Goal: Task Accomplishment & Management: Complete application form

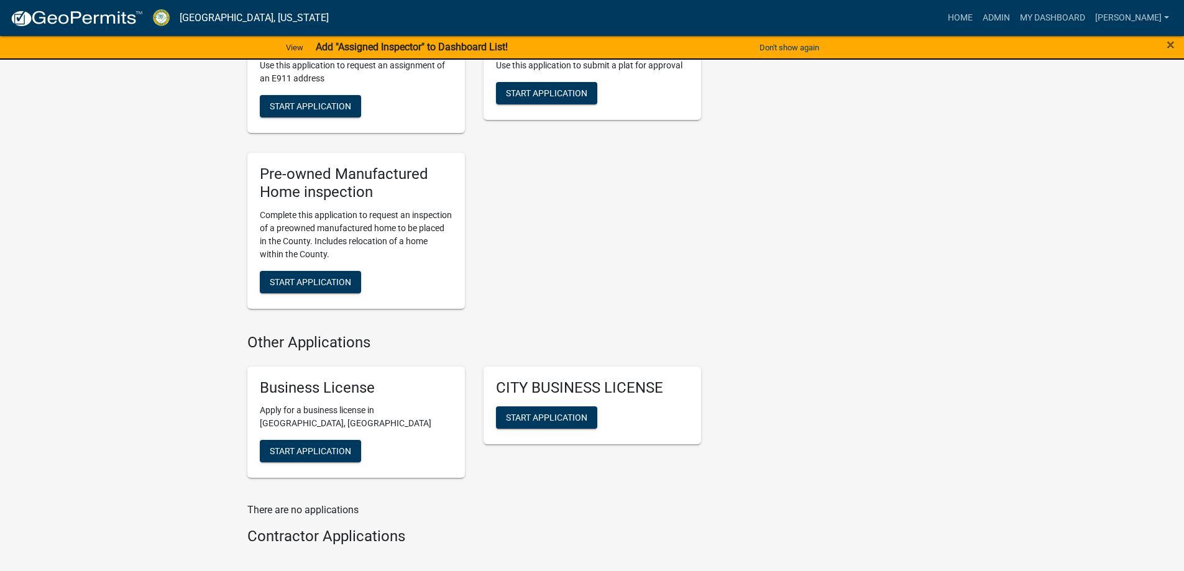
scroll to position [1554, 0]
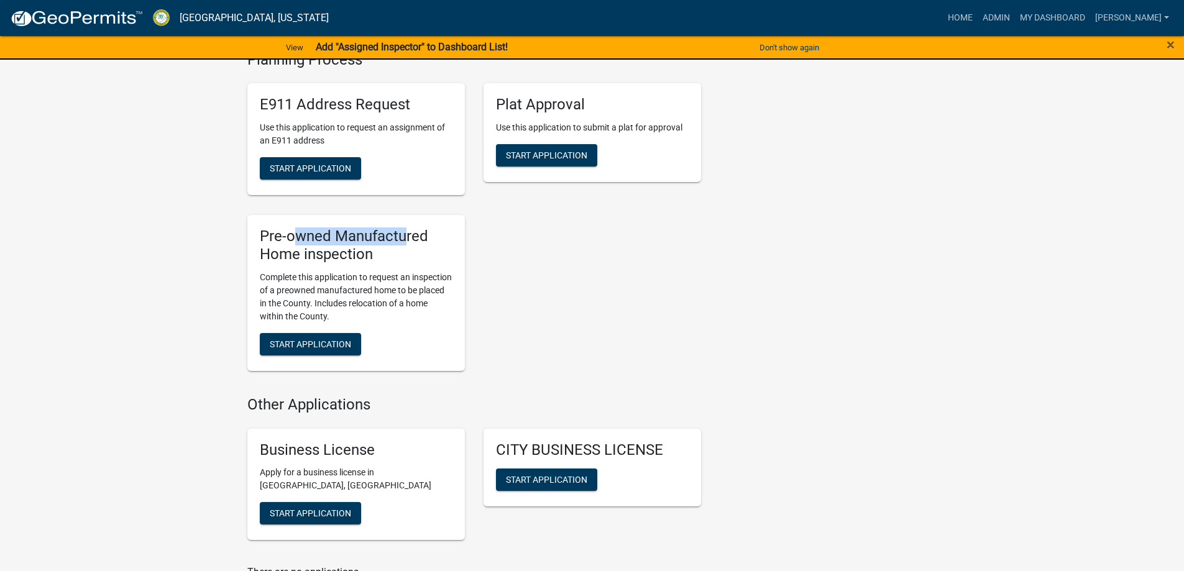
drag, startPoint x: 403, startPoint y: 241, endPoint x: 296, endPoint y: 216, distance: 109.8
click at [296, 216] on div "Pre-owned Manufactured Home inspection Complete this application to request an …" at bounding box center [356, 293] width 218 height 156
drag, startPoint x: 255, startPoint y: 223, endPoint x: 403, endPoint y: 267, distance: 153.8
click at [403, 267] on div "Pre-owned Manufactured Home inspection Complete this application to request an …" at bounding box center [356, 293] width 218 height 156
click at [520, 293] on div "E911 Address Request Use this application to request an assignment of an E911 a…" at bounding box center [474, 226] width 472 height 307
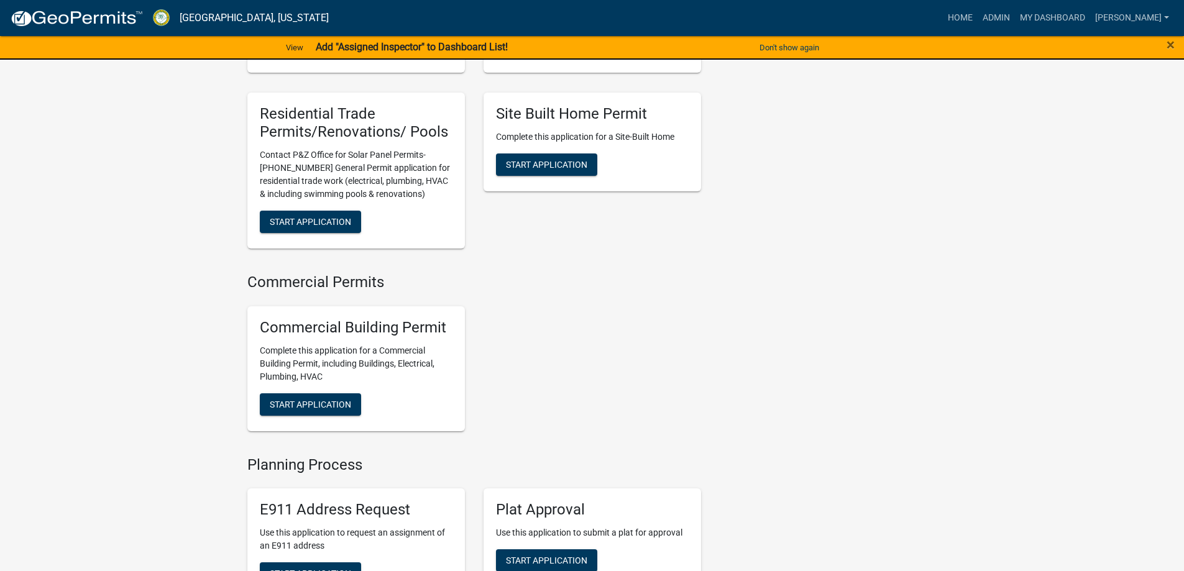
scroll to position [1057, 0]
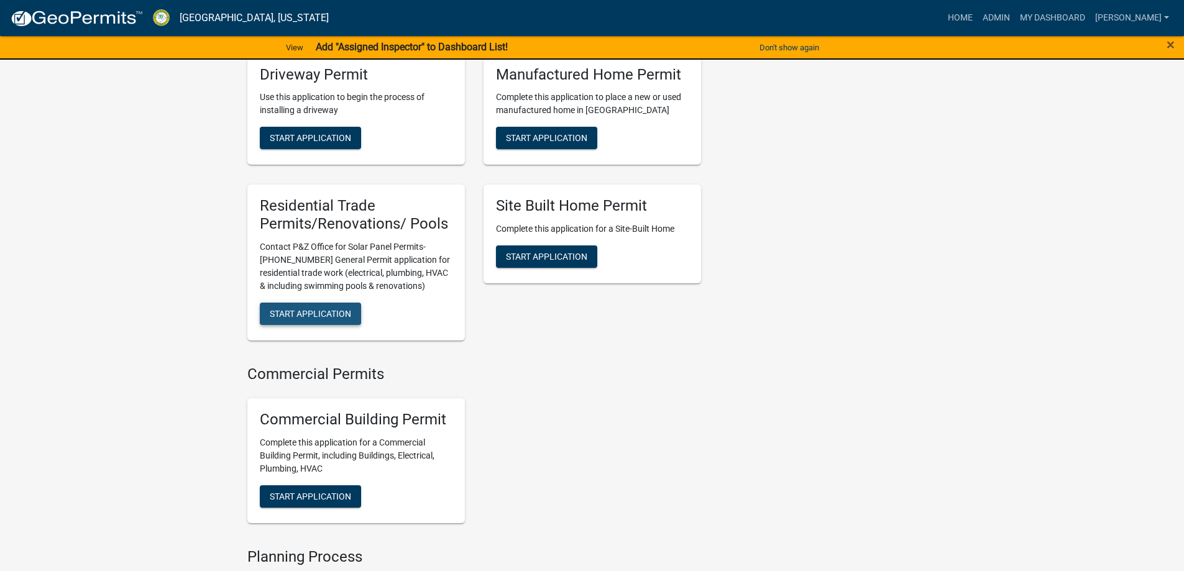
click at [319, 309] on span "Start Application" at bounding box center [310, 314] width 81 height 10
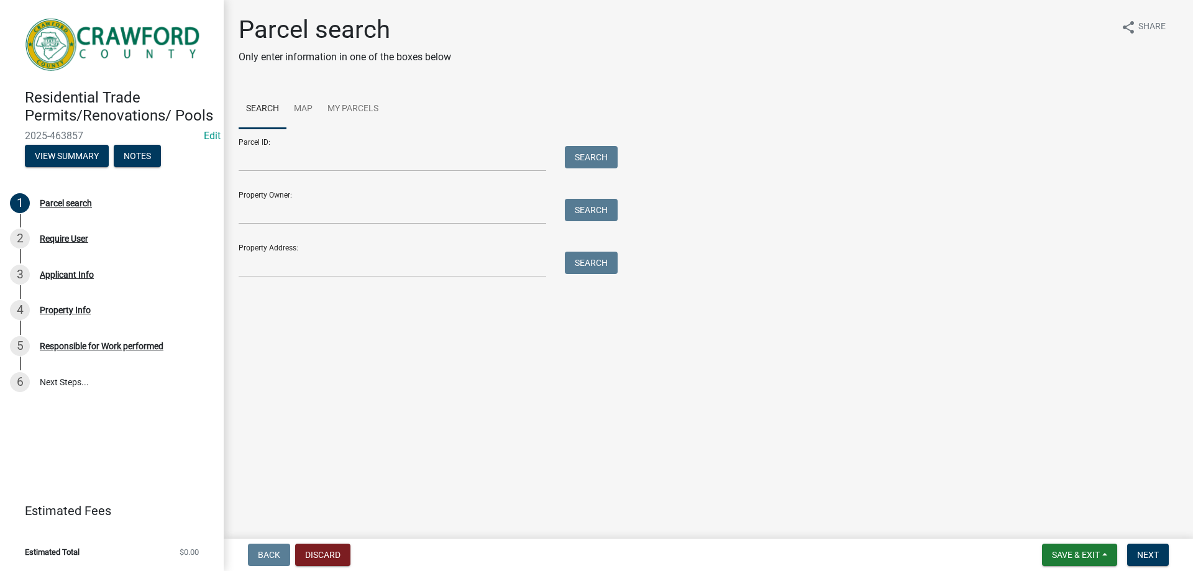
click at [344, 250] on div "Property Address: Search" at bounding box center [425, 255] width 373 height 43
click at [342, 256] on input "Property Address:" at bounding box center [393, 264] width 308 height 25
type input "530"
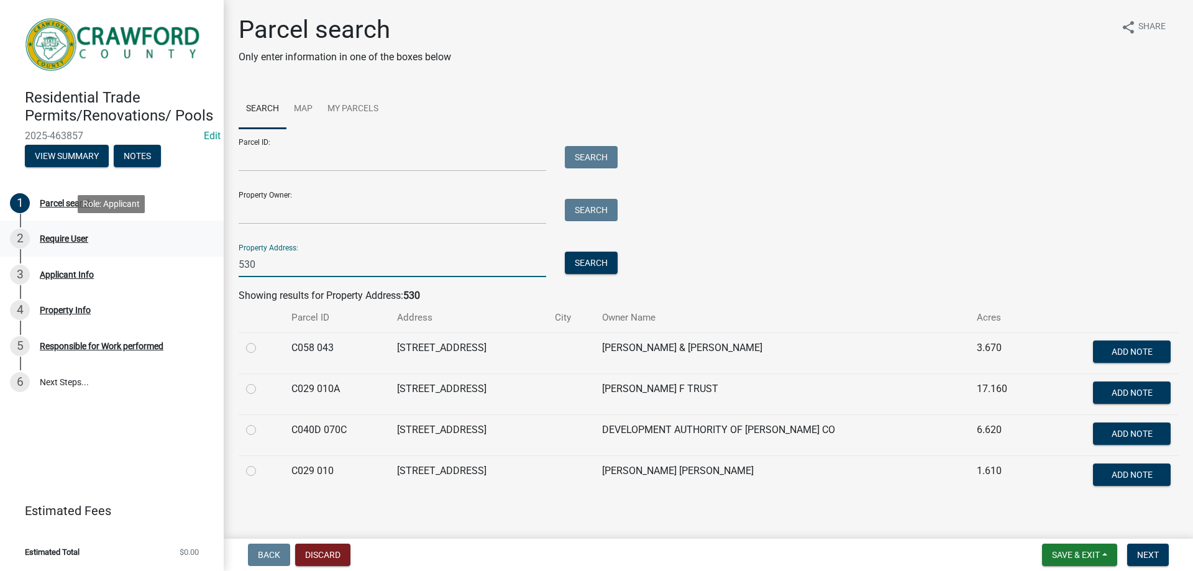
drag, startPoint x: 295, startPoint y: 259, endPoint x: 209, endPoint y: 246, distance: 87.4
click at [209, 246] on div "Residential Trade Permits/Renovations/ Pools 2025-463857 Edit View Summary Note…" at bounding box center [596, 285] width 1193 height 571
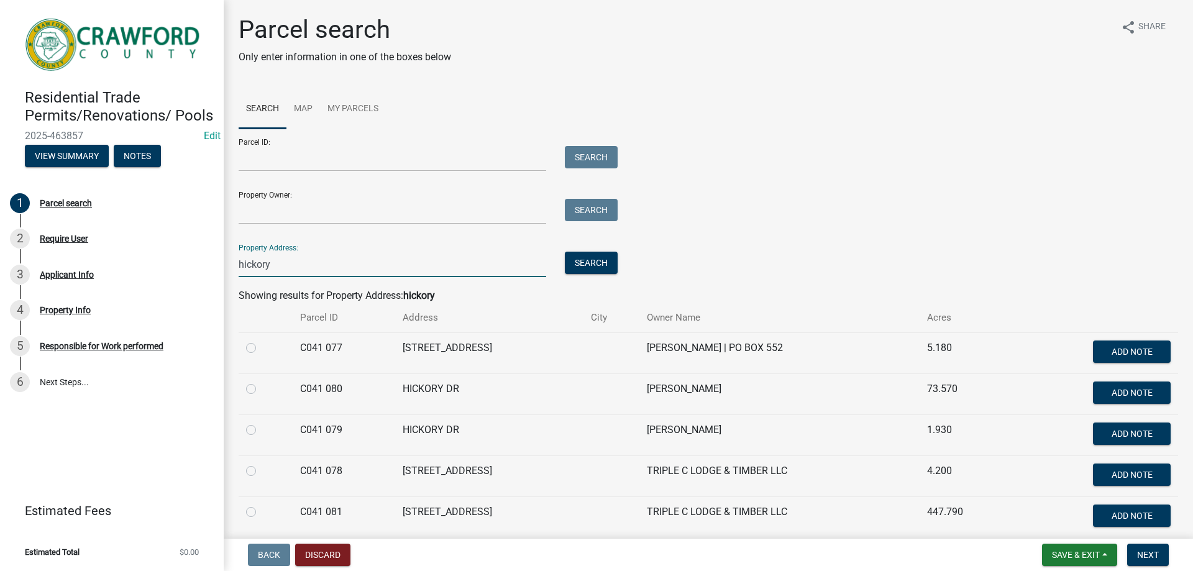
scroll to position [52, 0]
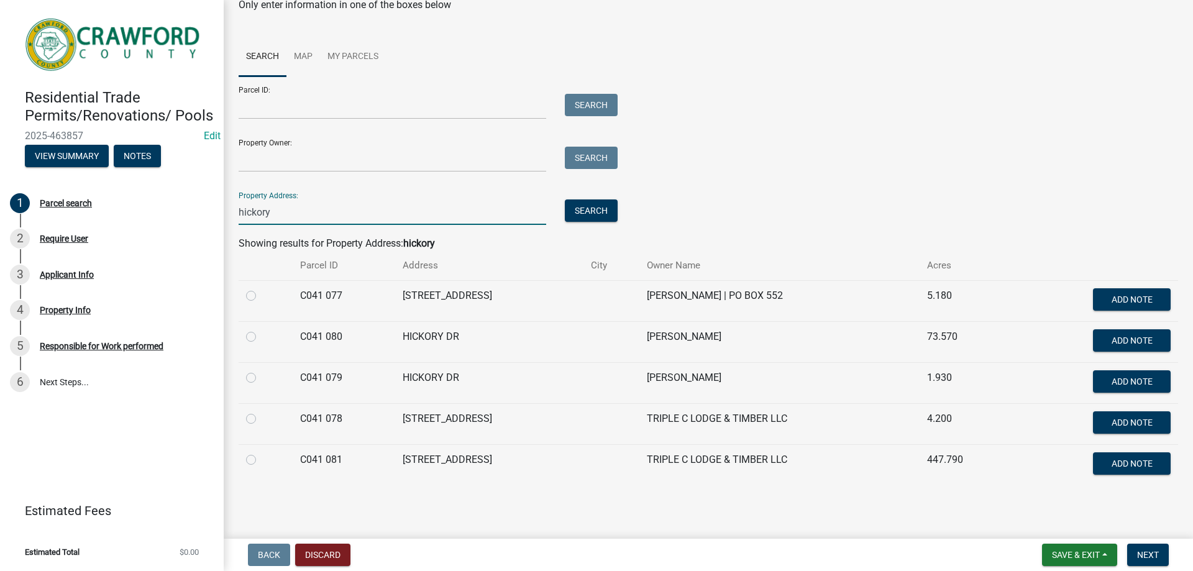
type input "hickory"
drag, startPoint x: 627, startPoint y: 335, endPoint x: 667, endPoint y: 342, distance: 41.0
click at [667, 342] on td "[PERSON_NAME]" at bounding box center [780, 341] width 280 height 41
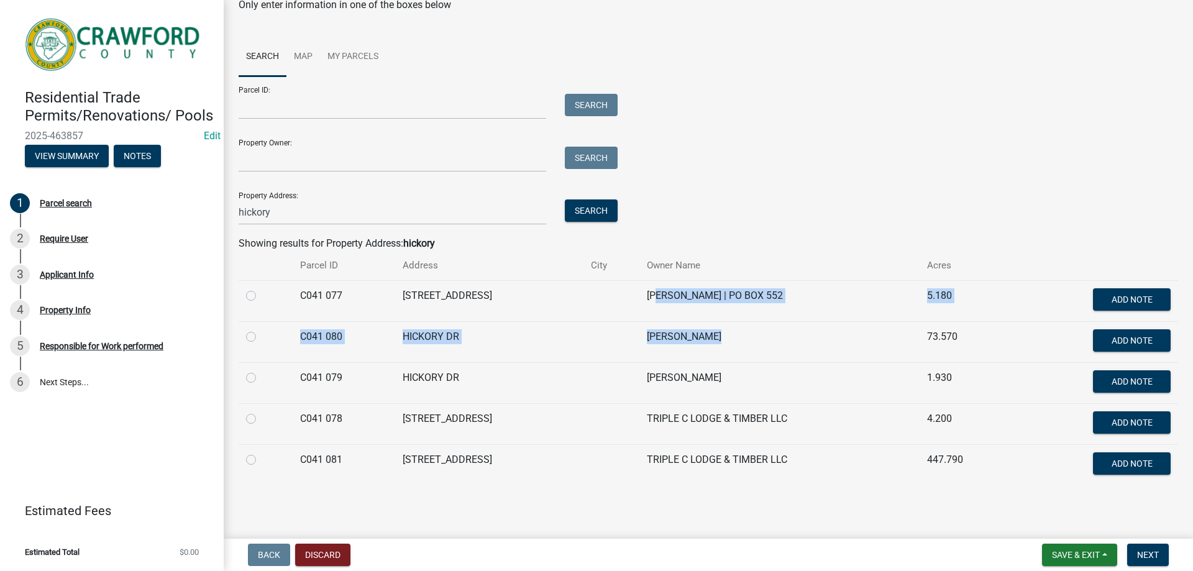
drag, startPoint x: 694, startPoint y: 328, endPoint x: 645, endPoint y: 316, distance: 50.7
click at [643, 316] on tbody "C041 077 282 HICKORY DR [PERSON_NAME] | PO BOX 552 5.180 Add Note C041 080 HICK…" at bounding box center [709, 382] width 940 height 205
click at [667, 324] on td "[PERSON_NAME]" at bounding box center [780, 341] width 280 height 41
click at [666, 333] on td "[PERSON_NAME]" at bounding box center [780, 341] width 280 height 41
click at [695, 338] on td "[PERSON_NAME]" at bounding box center [780, 341] width 280 height 41
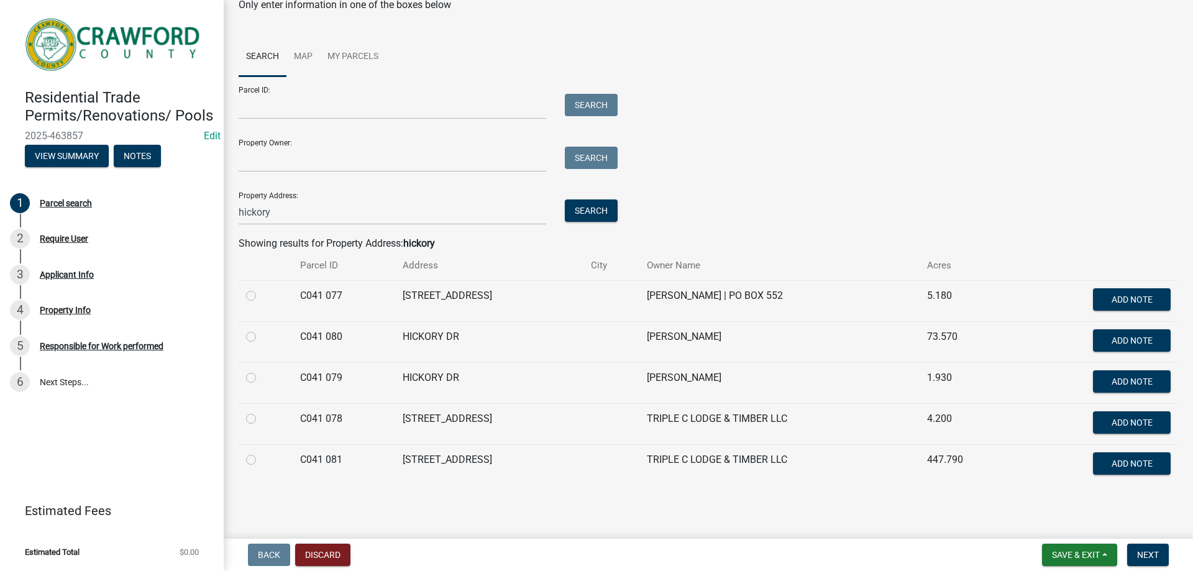
click at [261, 329] on label at bounding box center [261, 329] width 0 height 0
click at [261, 336] on 080 "radio" at bounding box center [265, 333] width 8 height 8
radio 080 "true"
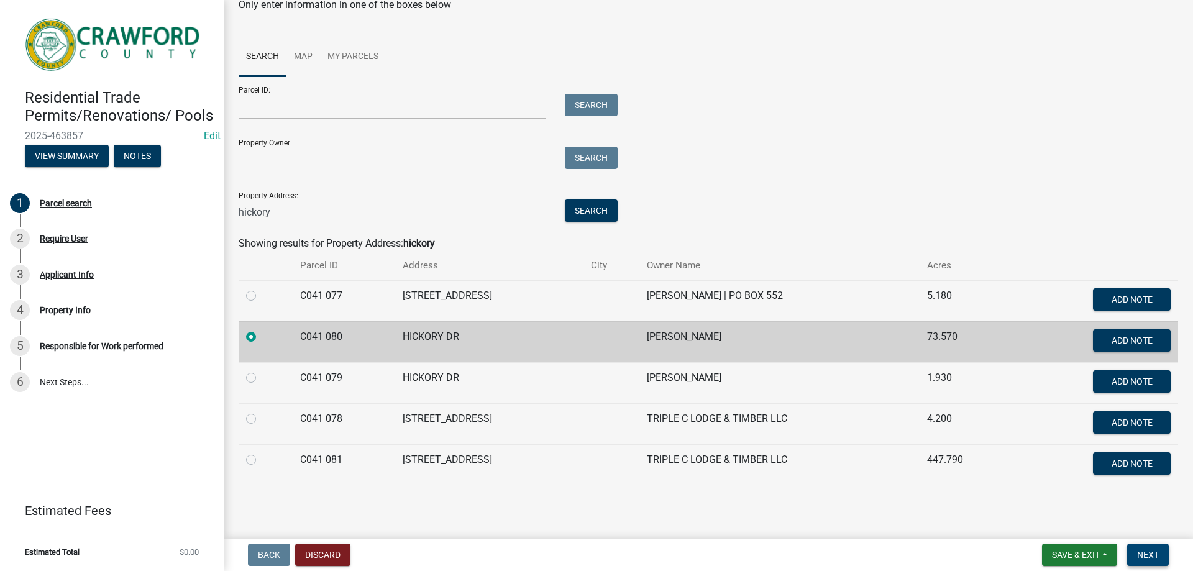
click at [1133, 548] on button "Next" at bounding box center [1149, 555] width 42 height 22
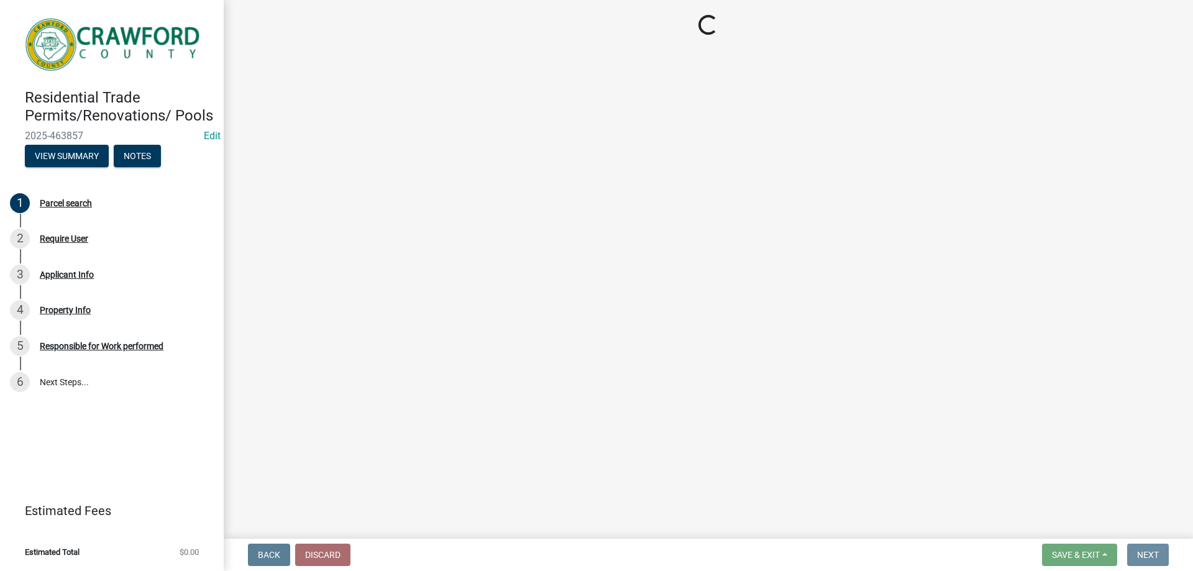
scroll to position [0, 0]
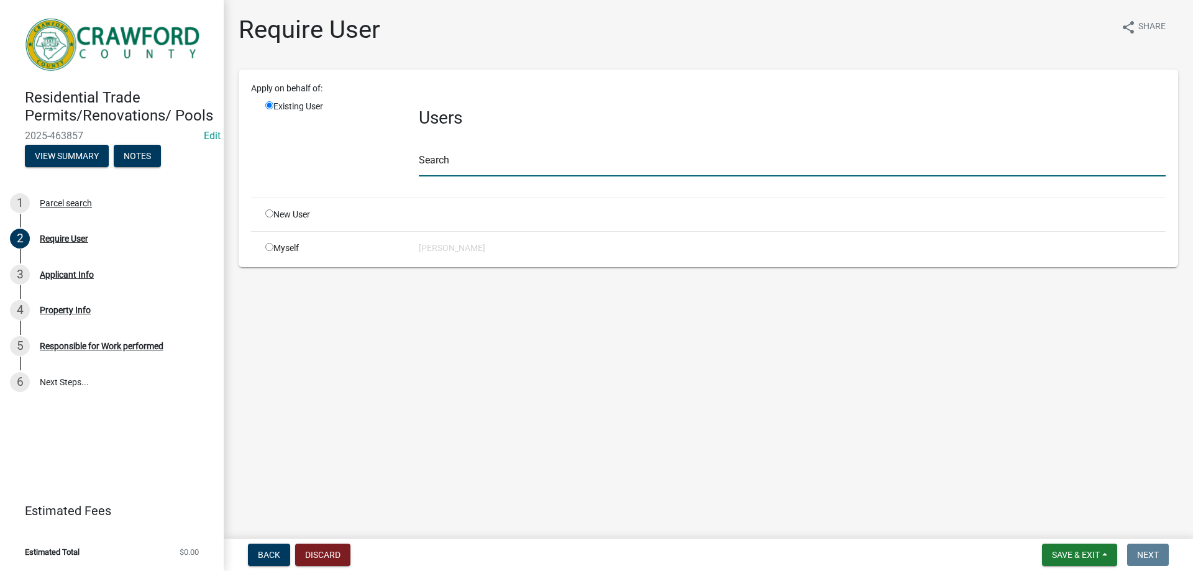
click at [441, 163] on input "text" at bounding box center [792, 163] width 747 height 25
type input "crawfordgu"
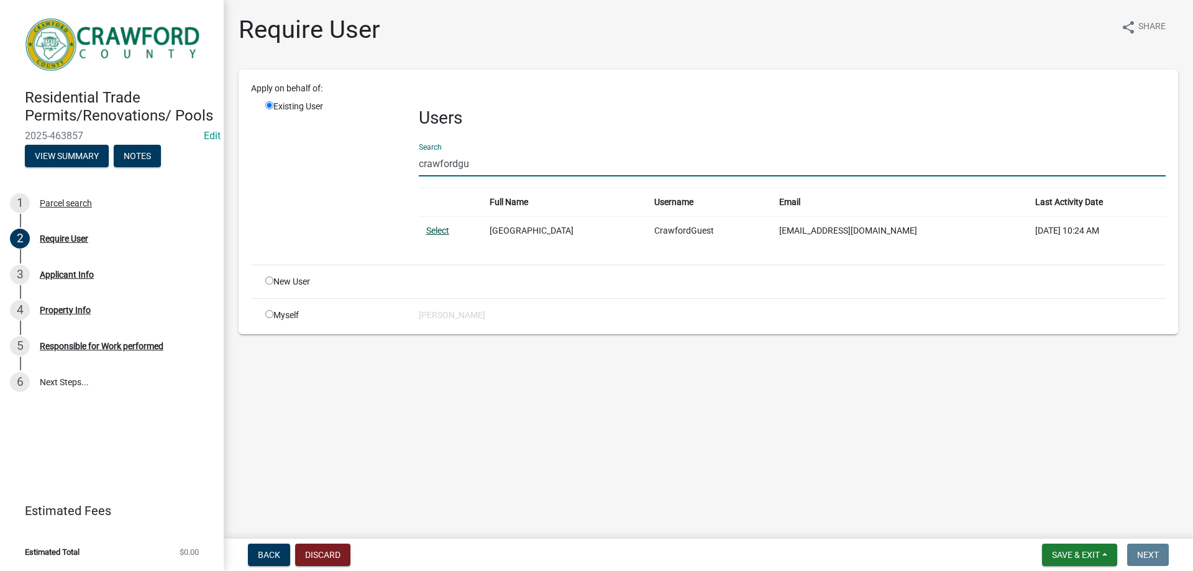
click at [437, 230] on link "Select" at bounding box center [437, 231] width 23 height 10
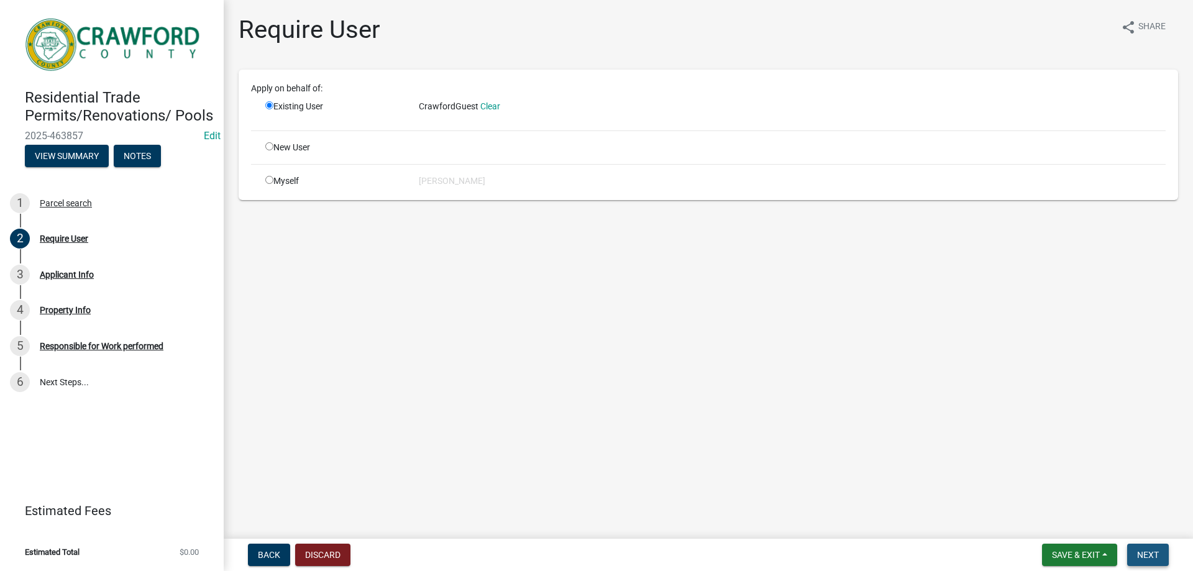
click at [1147, 550] on span "Next" at bounding box center [1148, 555] width 22 height 10
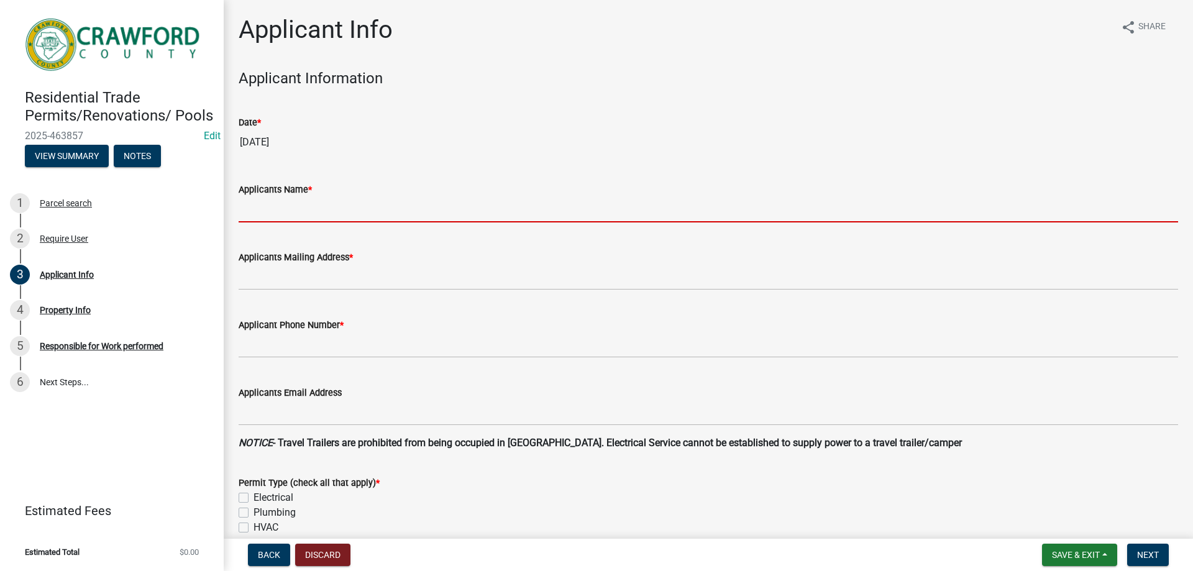
click at [278, 206] on input "Applicants Name *" at bounding box center [709, 209] width 940 height 25
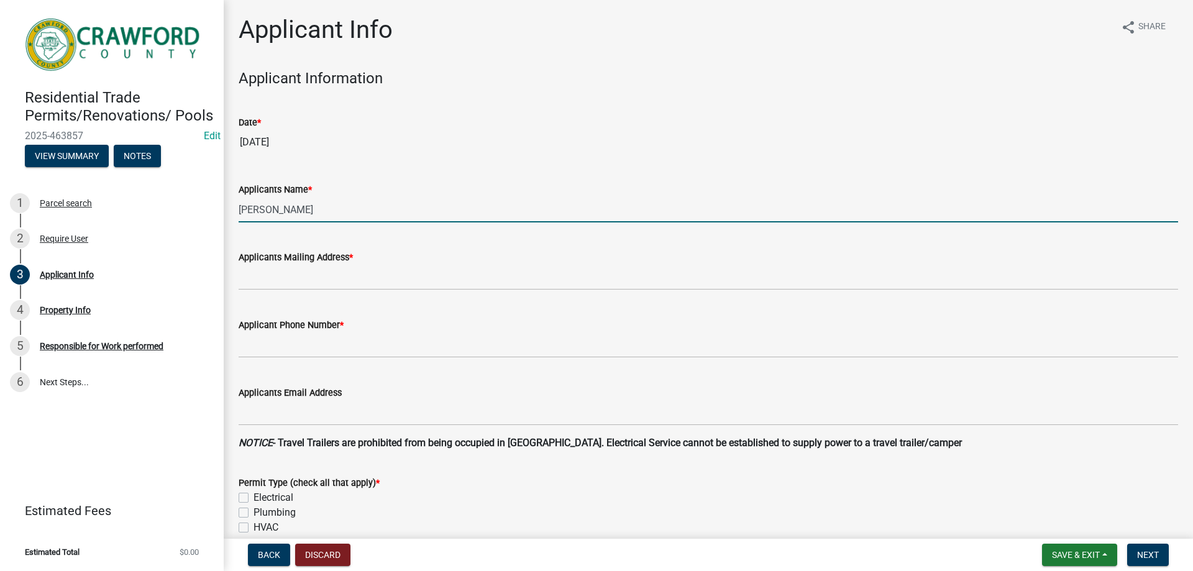
type input "[PERSON_NAME]"
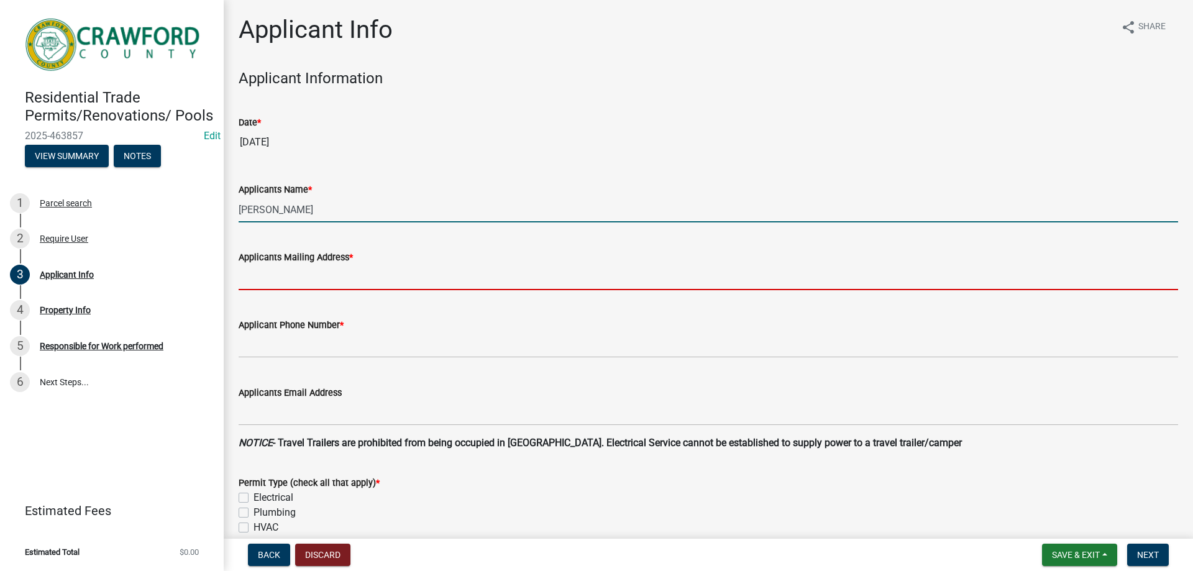
click at [343, 283] on input "Applicants Mailing Address *" at bounding box center [709, 277] width 940 height 25
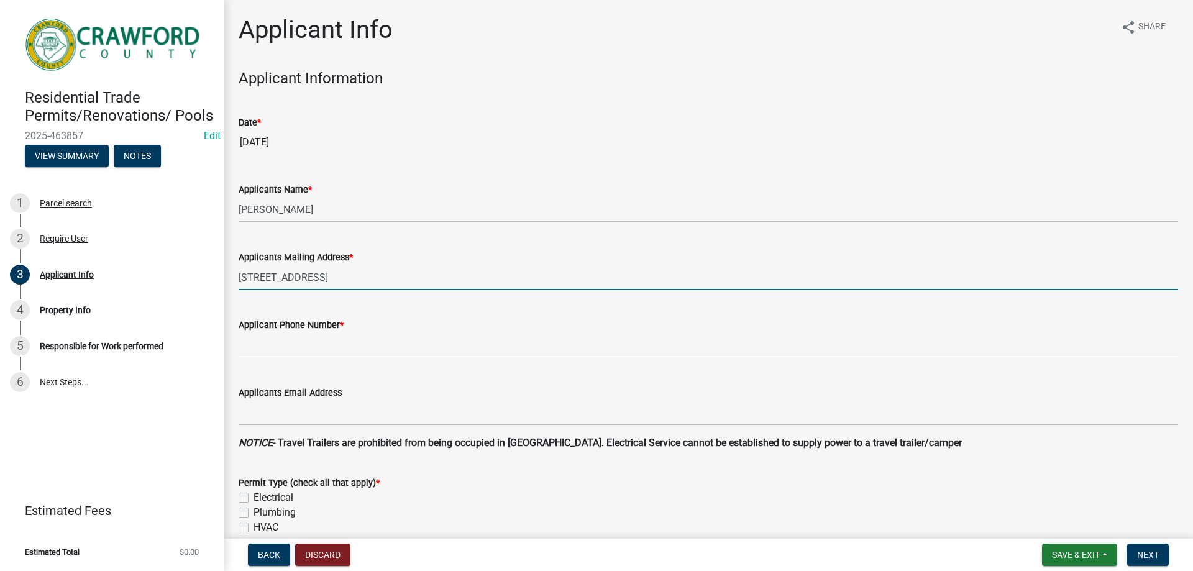
type input "[STREET_ADDRESS]"
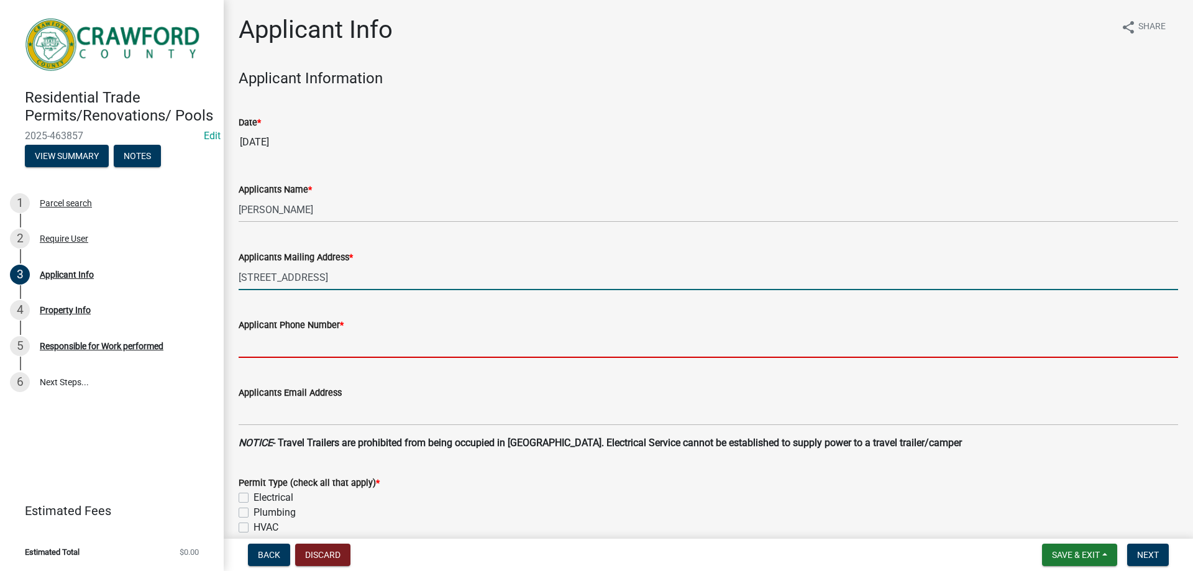
click at [349, 345] on input "Applicant Phone Number *" at bounding box center [709, 345] width 940 height 25
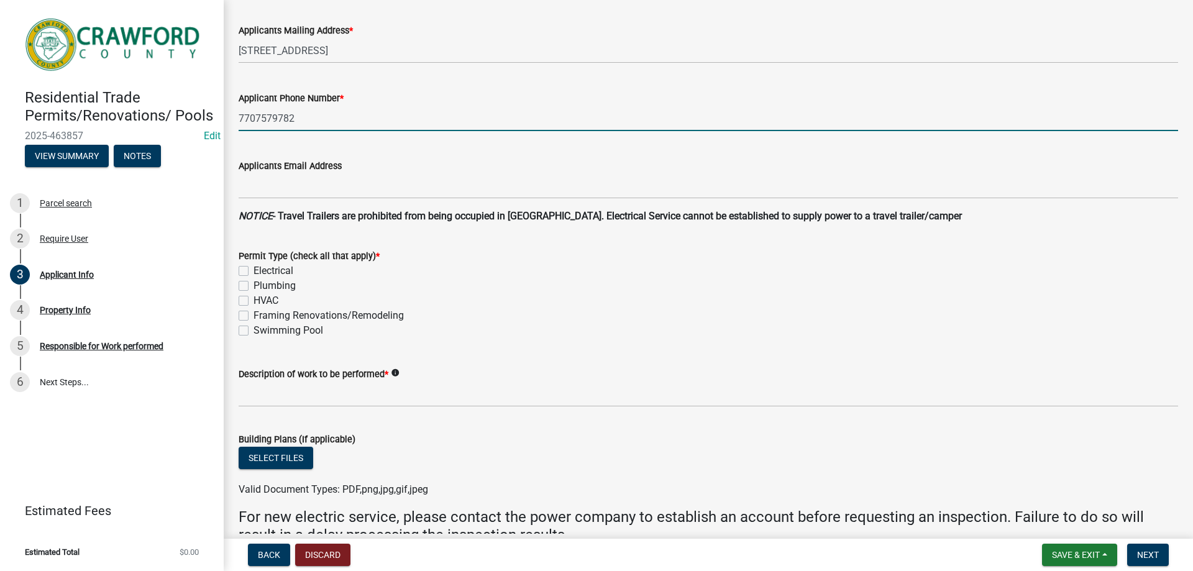
scroll to position [249, 0]
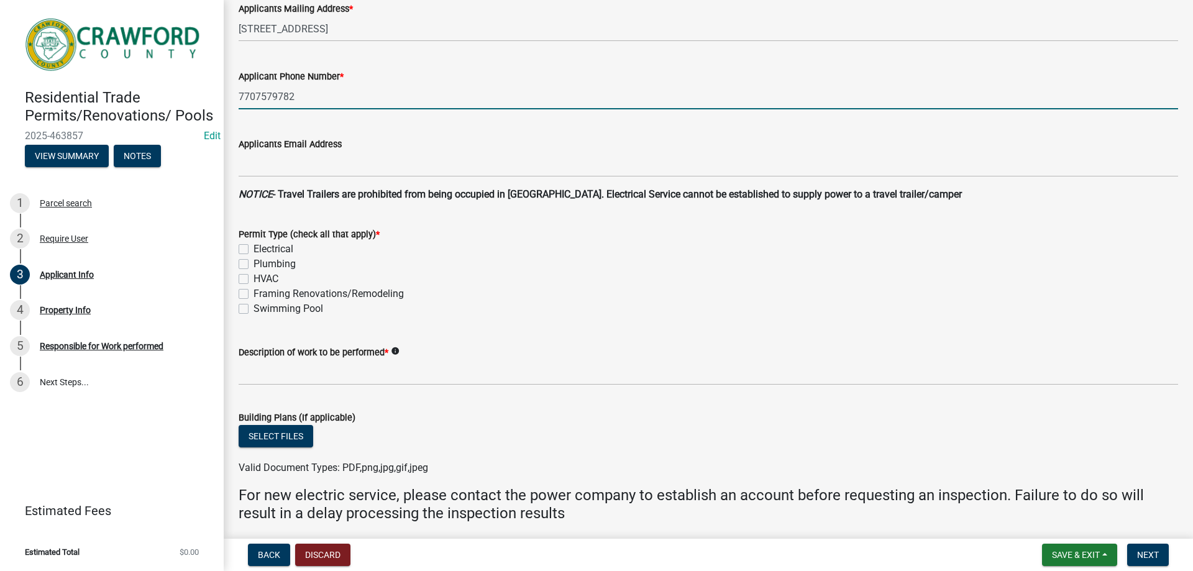
type input "7707579782"
click at [256, 247] on label "Electrical" at bounding box center [274, 249] width 40 height 15
click at [256, 247] on input "Electrical" at bounding box center [258, 246] width 8 height 8
checkbox input "true"
checkbox input "false"
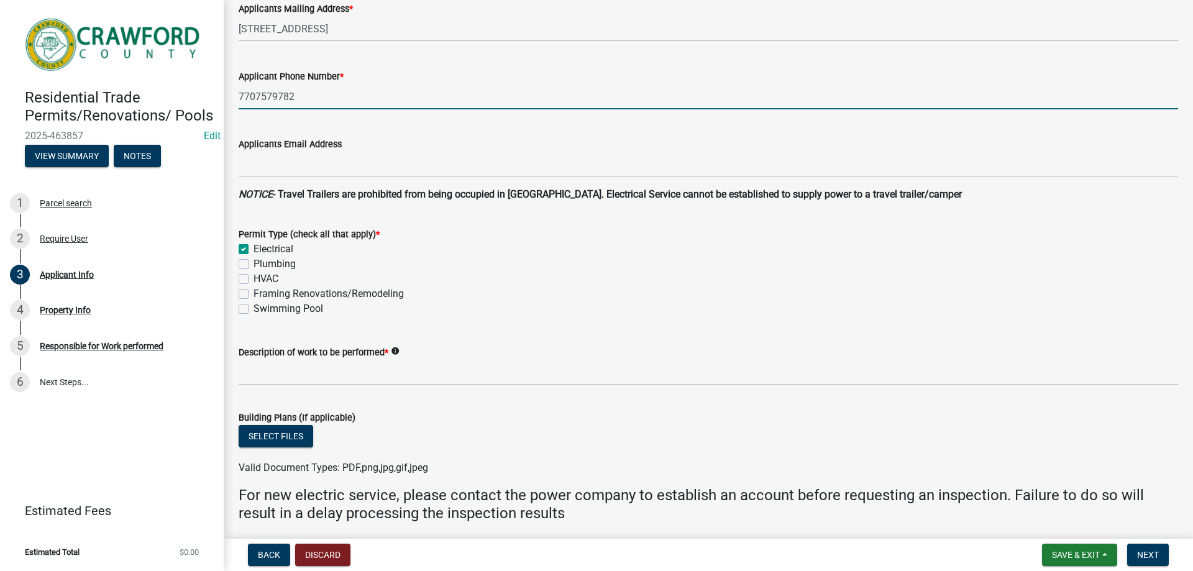
checkbox input "false"
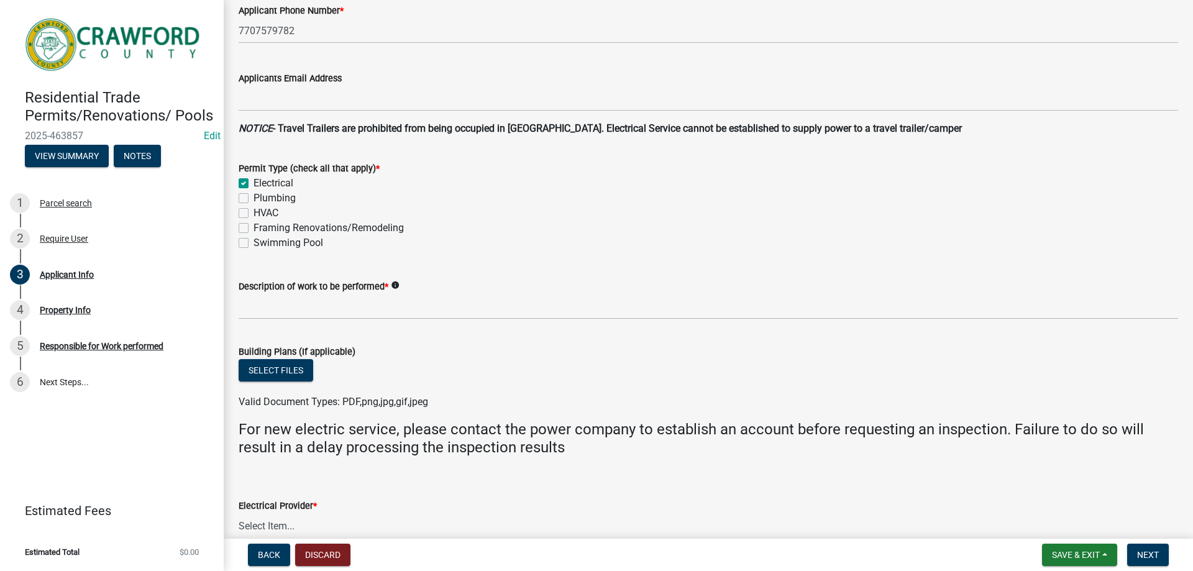
scroll to position [373, 0]
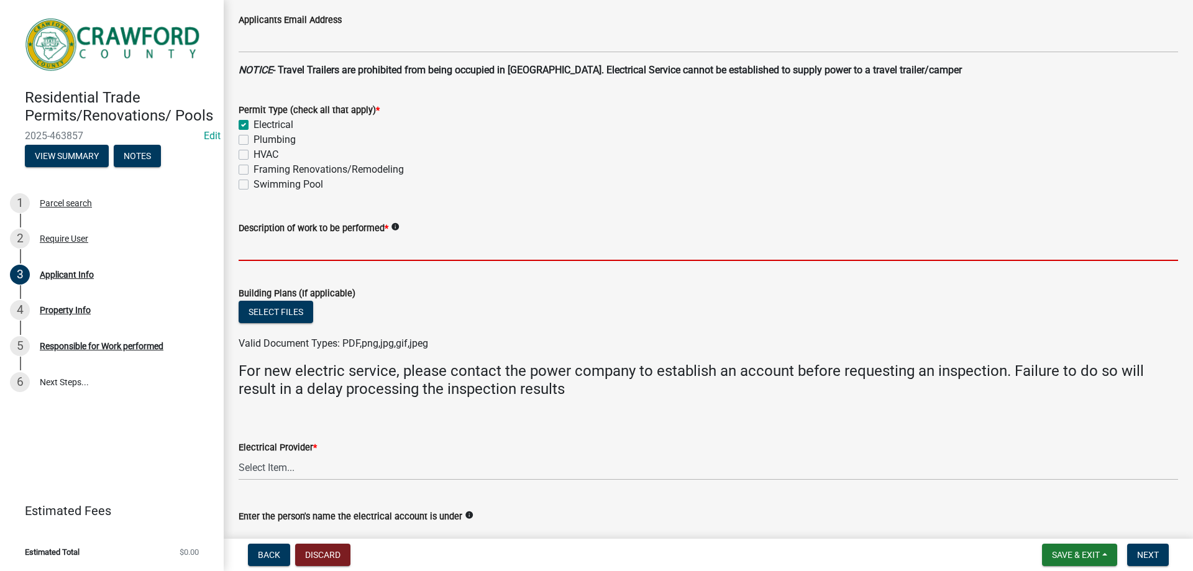
click at [316, 260] on input "Description of work to be performed *" at bounding box center [709, 248] width 940 height 25
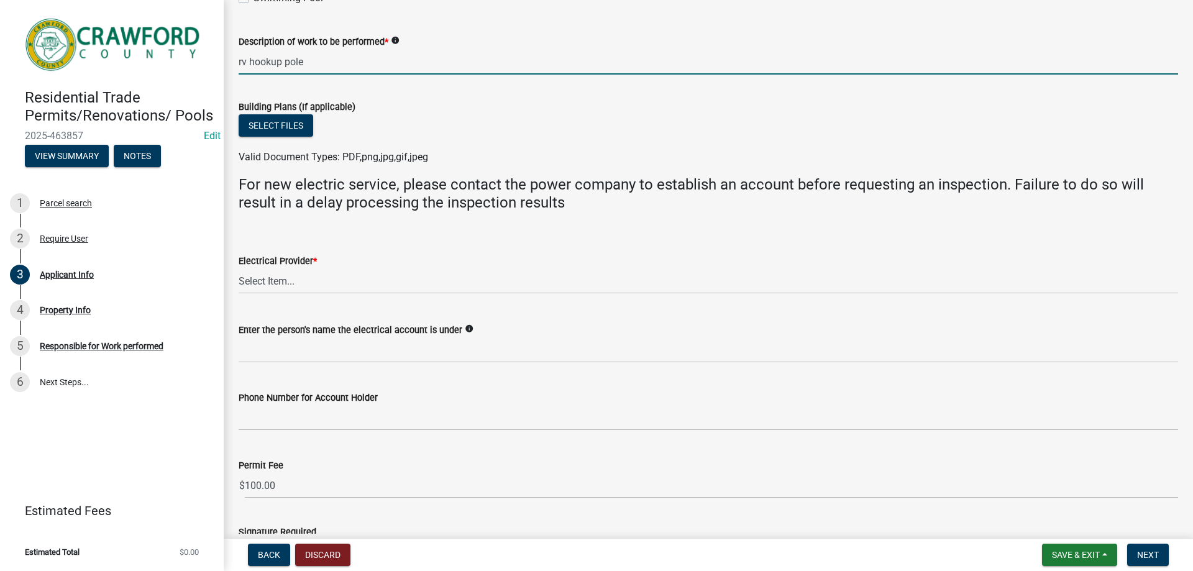
scroll to position [622, 0]
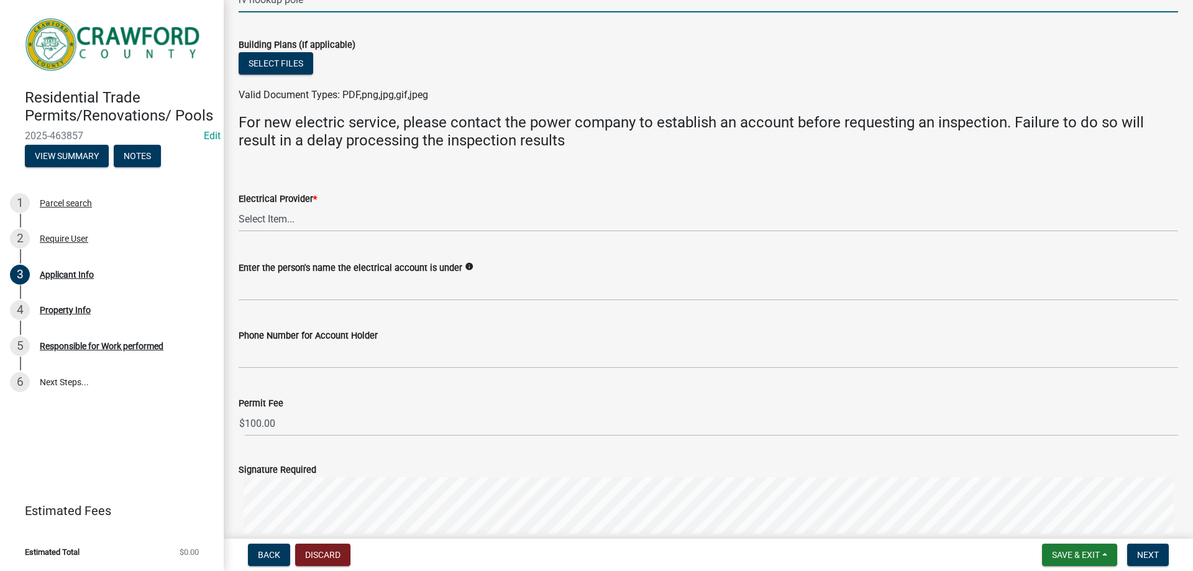
type input "rv hookup pole"
click at [292, 224] on select "Select Item... Flint Energies [US_STATE] Power Southern Rivers Energy [PERSON_N…" at bounding box center [709, 218] width 940 height 25
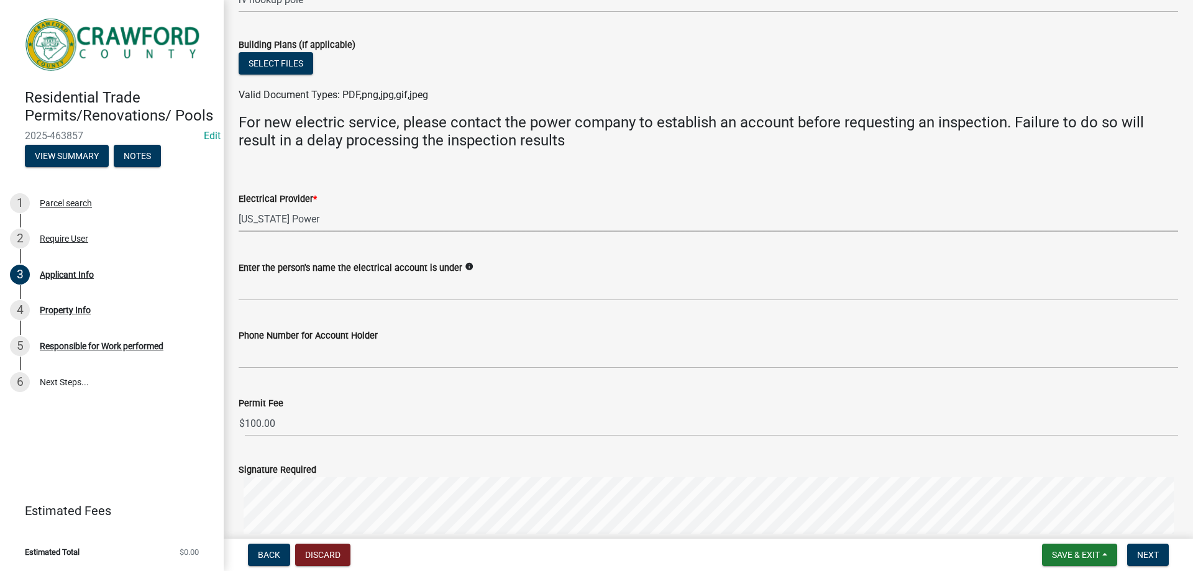
click at [239, 206] on select "Select Item... Flint Energies [US_STATE] Power Southern Rivers Energy [PERSON_N…" at bounding box center [709, 218] width 940 height 25
select select "623d3079-c1eb-44cf-96cb-a8315f116107"
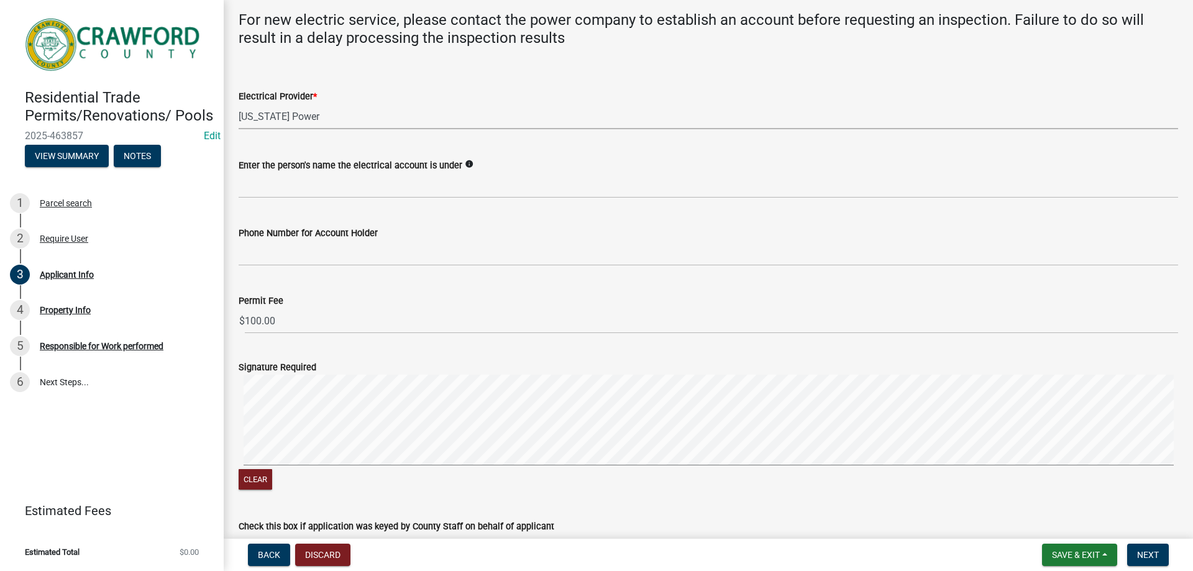
scroll to position [746, 0]
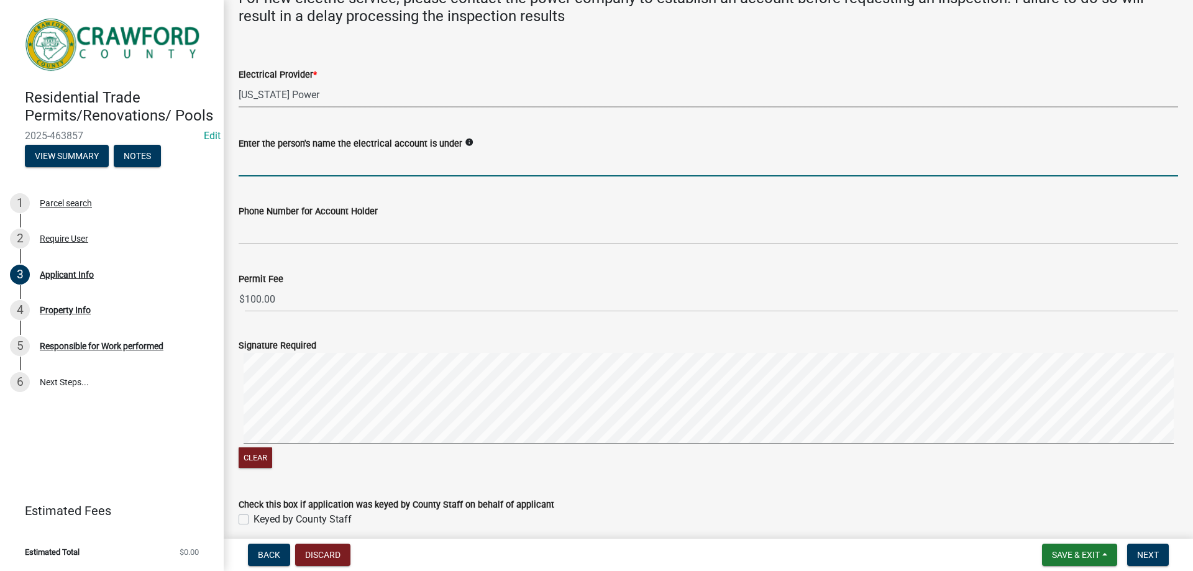
click at [297, 171] on input "Enter the person's name the electrical account is under" at bounding box center [709, 163] width 940 height 25
click at [454, 160] on input "Enter the person's name the electrical account is under" at bounding box center [709, 163] width 940 height 25
click at [526, 214] on div "Phone Number for Account Holder" at bounding box center [709, 211] width 940 height 15
click at [306, 160] on input "Enter the person's name the electrical account is under" at bounding box center [709, 163] width 940 height 25
type input "[PERSON_NAME] [PERSON_NAME] or [PERSON_NAME]"
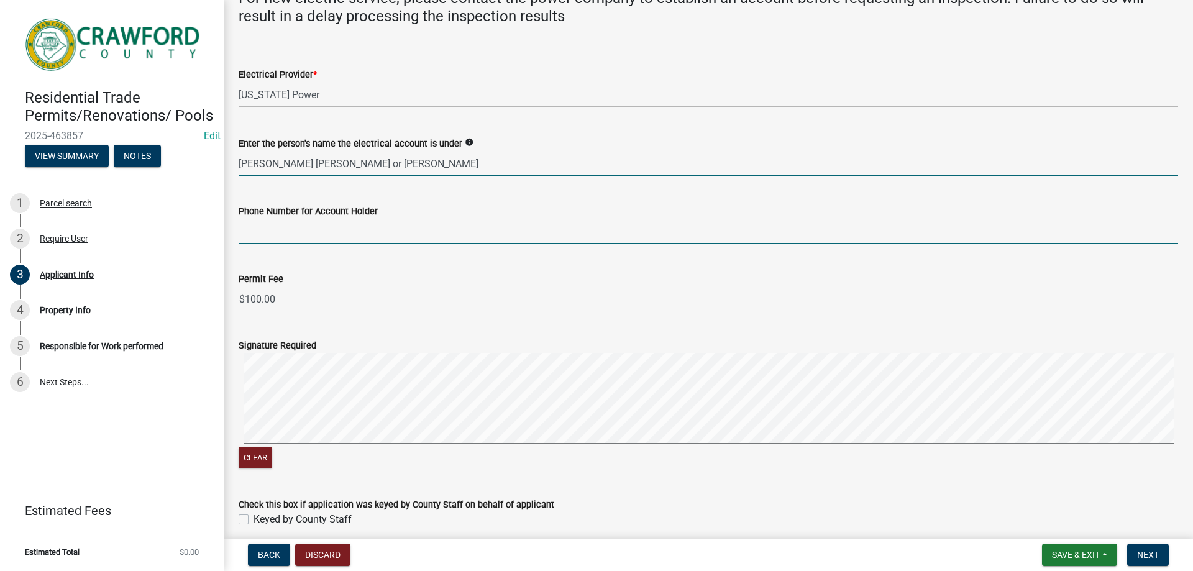
click at [354, 229] on input "Phone Number for Account Holder" at bounding box center [709, 231] width 940 height 25
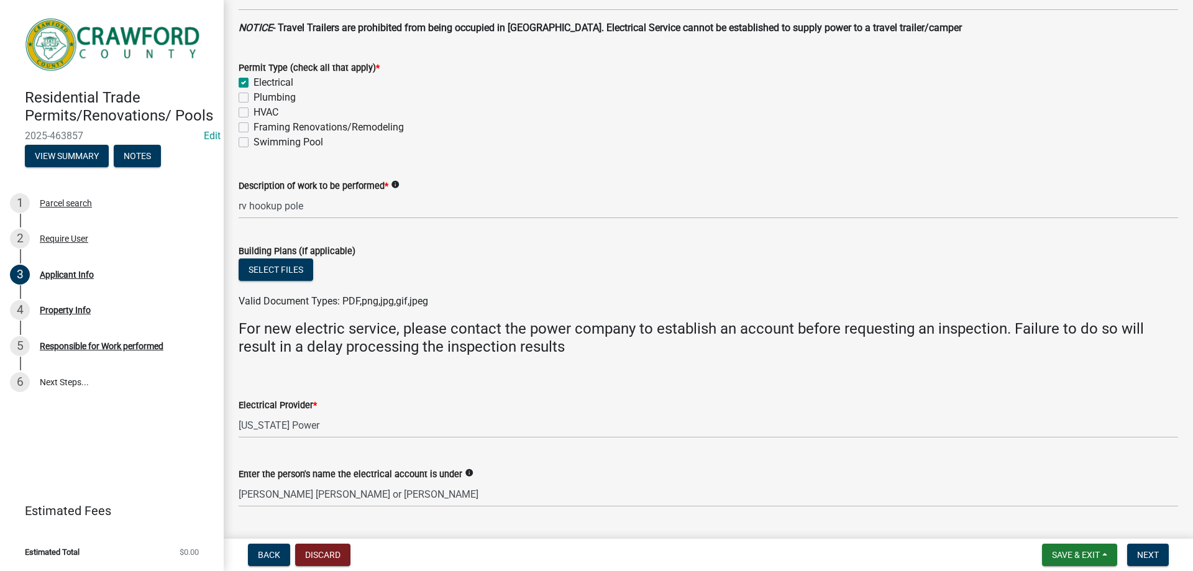
scroll to position [311, 0]
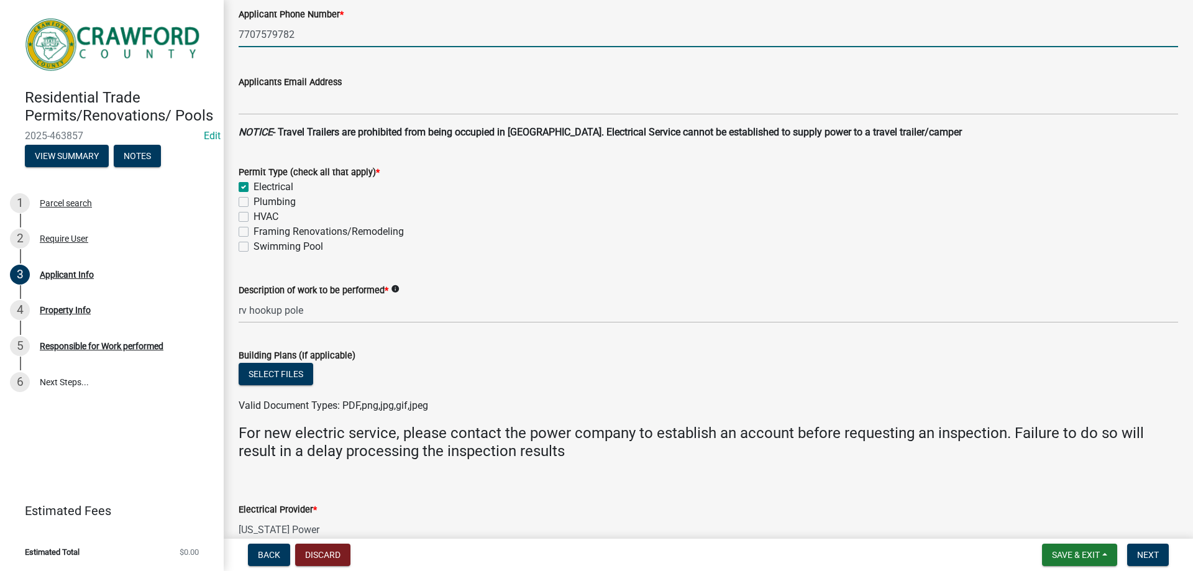
drag, startPoint x: 296, startPoint y: 40, endPoint x: 246, endPoint y: 32, distance: 51.1
click at [231, 30] on div "Applicant Phone Number * [PHONE_NUMBER]" at bounding box center [708, 18] width 958 height 58
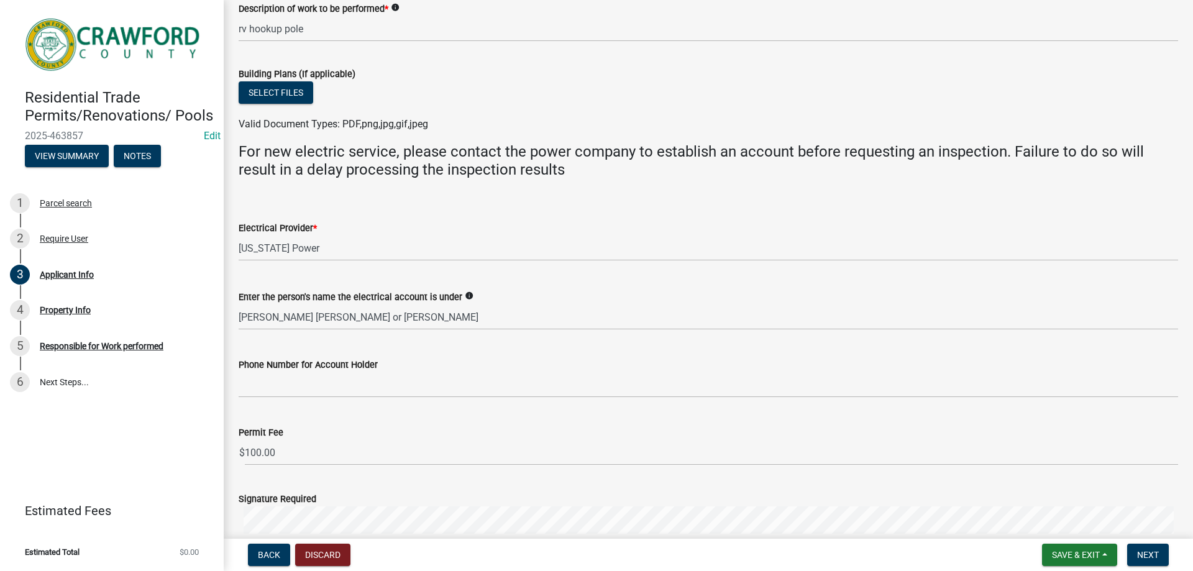
scroll to position [684, 0]
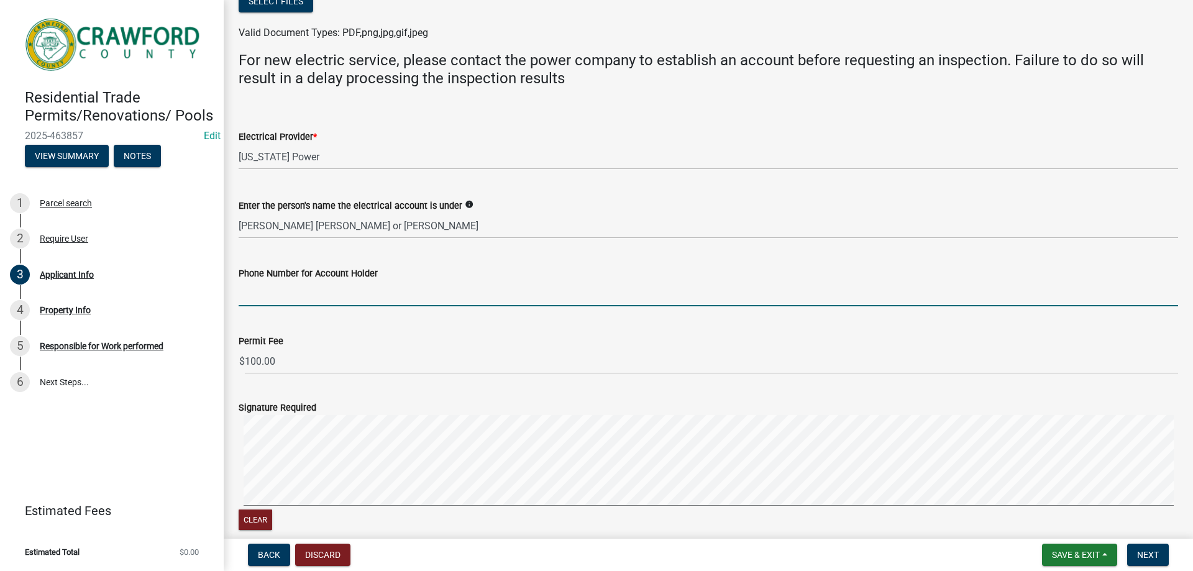
click at [293, 295] on input "Phone Number for Account Holder" at bounding box center [709, 293] width 940 height 25
paste input "7707579782"
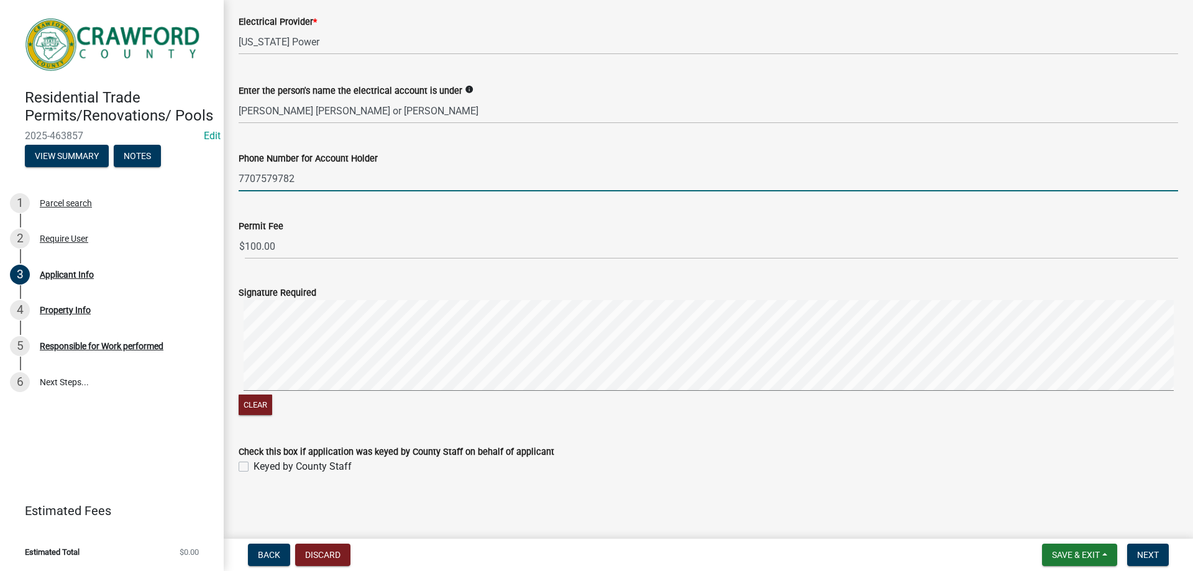
type input "7707579782"
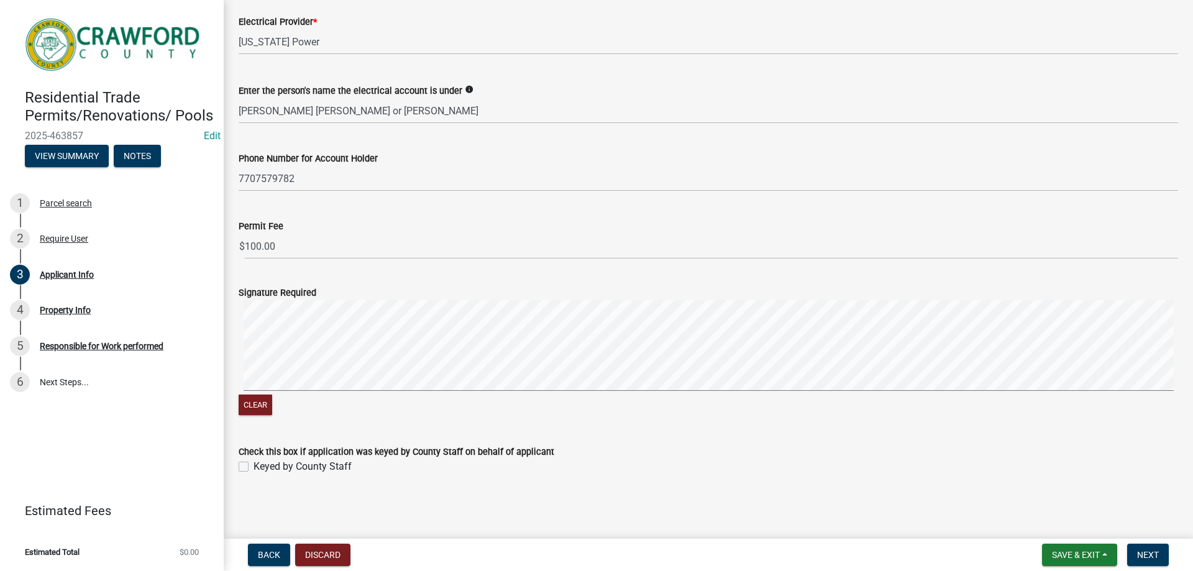
click at [247, 464] on div "Keyed by County Staff" at bounding box center [709, 466] width 940 height 15
click at [254, 464] on label "Keyed by County Staff" at bounding box center [303, 466] width 98 height 15
click at [254, 464] on input "Keyed by County Staff" at bounding box center [258, 463] width 8 height 8
checkbox input "true"
click at [1138, 549] on button "Next" at bounding box center [1149, 555] width 42 height 22
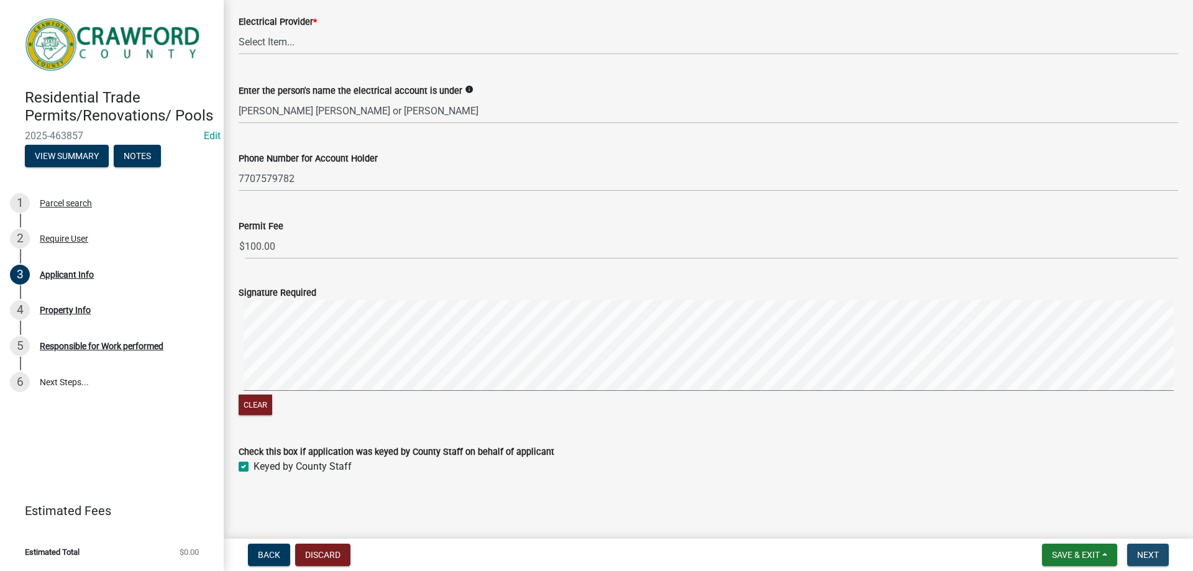
scroll to position [0, 0]
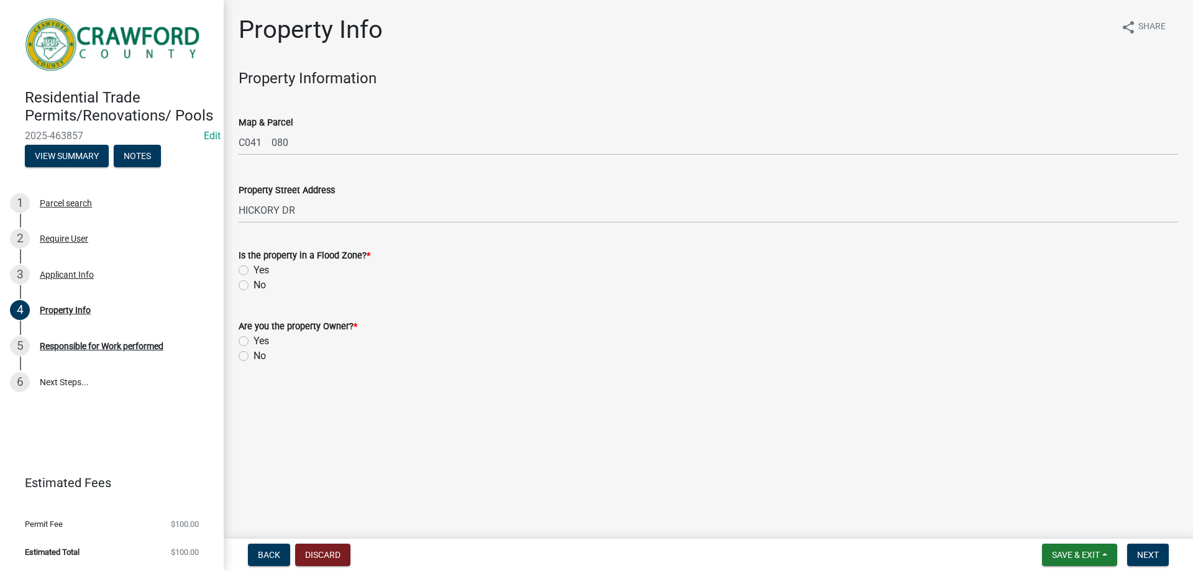
click at [254, 284] on label "No" at bounding box center [260, 285] width 12 height 15
click at [254, 284] on input "No" at bounding box center [258, 282] width 8 height 8
radio input "true"
click at [254, 342] on label "Yes" at bounding box center [262, 341] width 16 height 15
click at [254, 342] on input "Yes" at bounding box center [258, 338] width 8 height 8
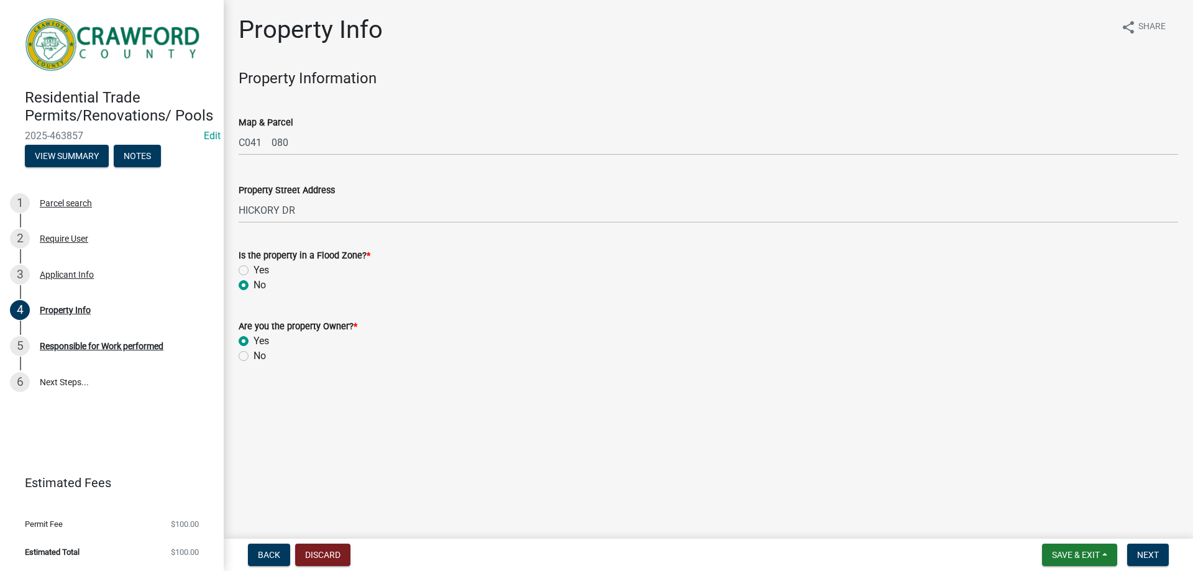
radio input "true"
click at [1146, 556] on span "Next" at bounding box center [1148, 555] width 22 height 10
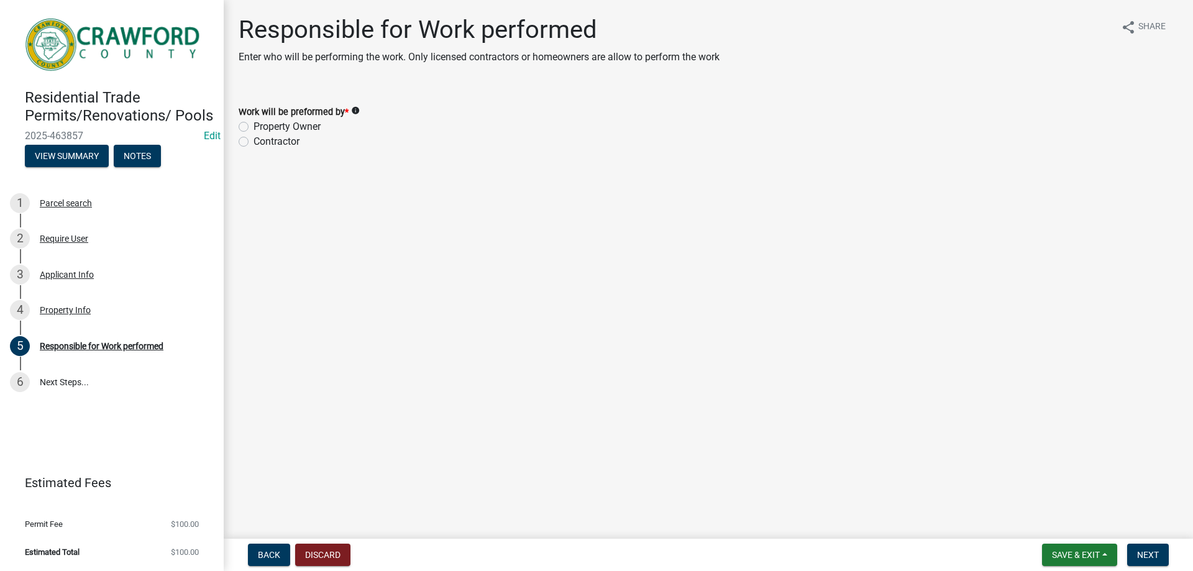
click at [252, 145] on div "Contractor" at bounding box center [709, 141] width 940 height 15
click at [254, 142] on label "Contractor" at bounding box center [277, 141] width 46 height 15
click at [254, 142] on input "Contractor" at bounding box center [258, 138] width 8 height 8
radio input "true"
click at [1144, 548] on button "Next" at bounding box center [1149, 555] width 42 height 22
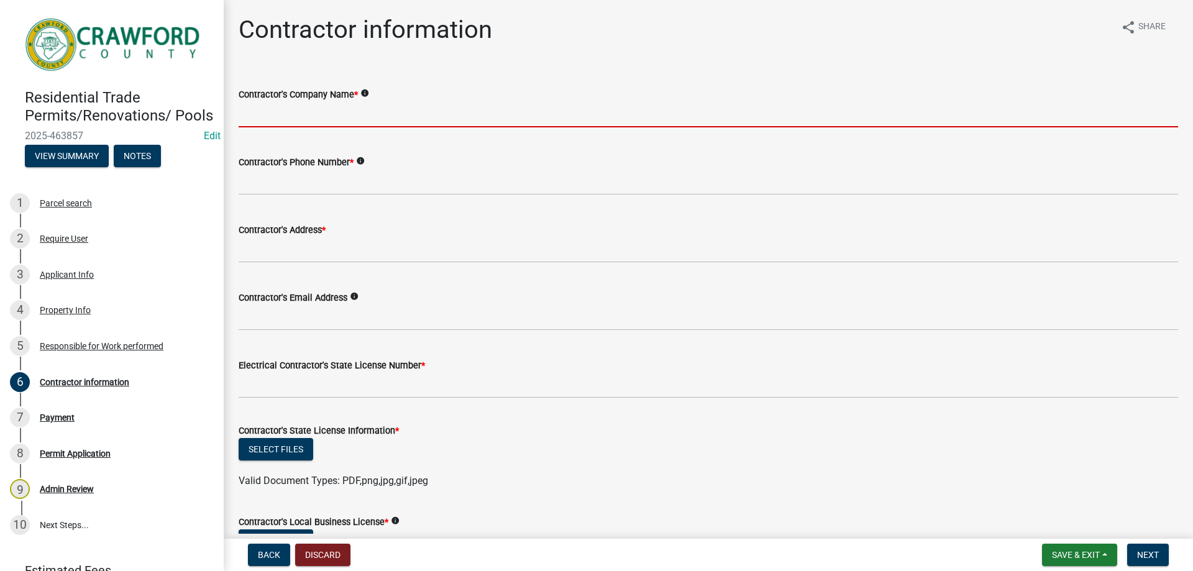
click at [282, 119] on input "Contractor's Company Name *" at bounding box center [709, 114] width 940 height 25
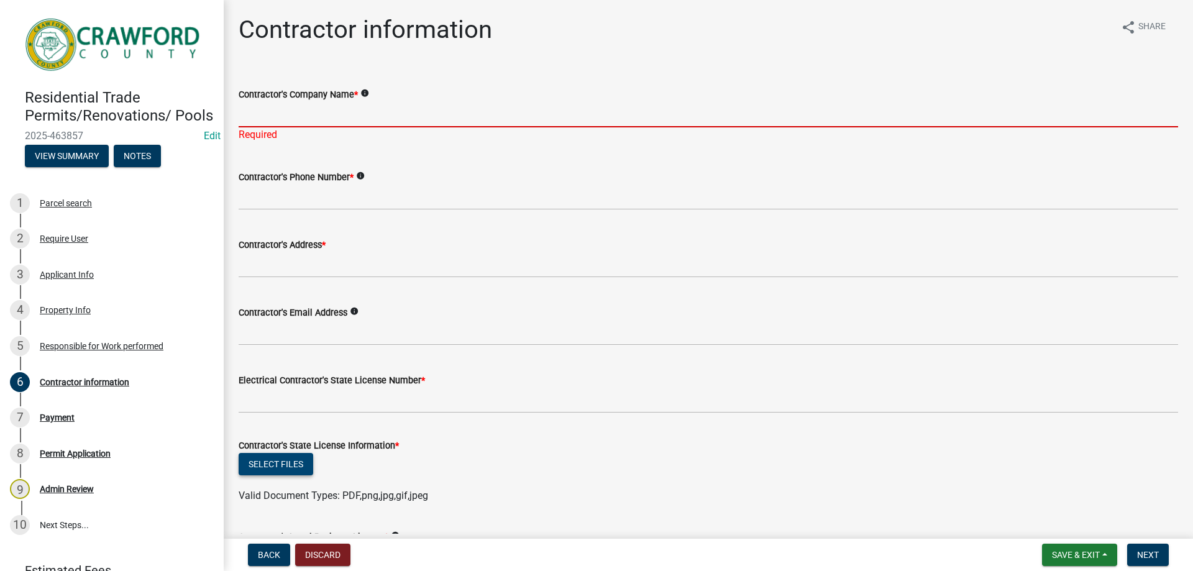
click at [292, 458] on button "Select files" at bounding box center [276, 464] width 75 height 22
click at [301, 112] on input "Contractor's Company Name *" at bounding box center [709, 114] width 940 height 25
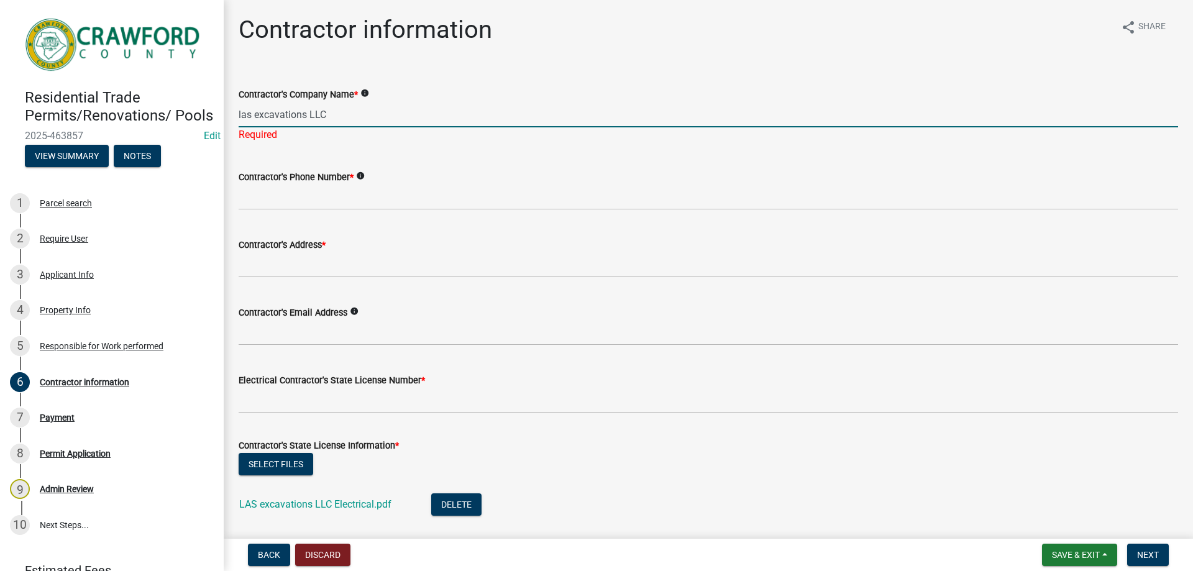
type input "las excavations LLC"
click at [349, 212] on wm-data-entity-input-list "Contractor's Company Name * info las excavations LLC Required Contractor's Phon…" at bounding box center [709, 361] width 940 height 582
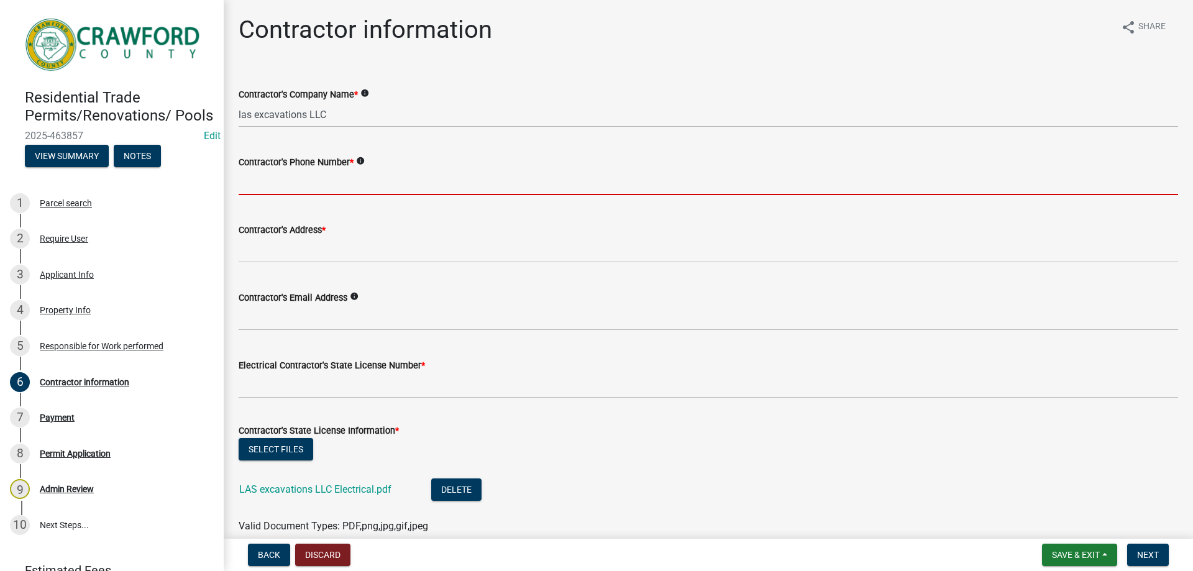
click at [345, 192] on input "Contractor's Phone Number *" at bounding box center [709, 182] width 940 height 25
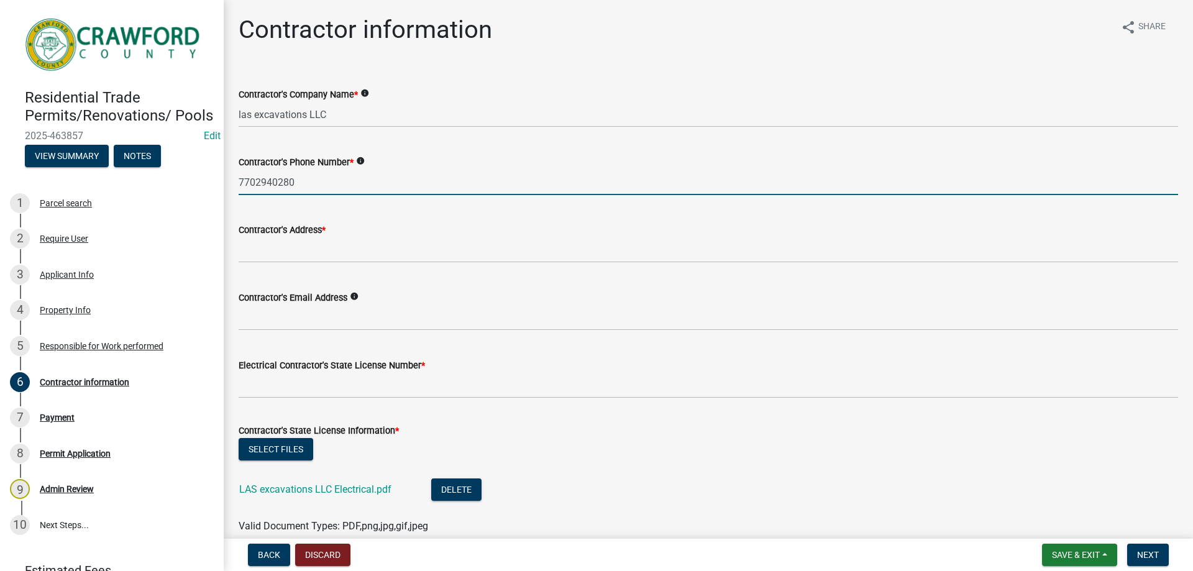
type input "7702940280"
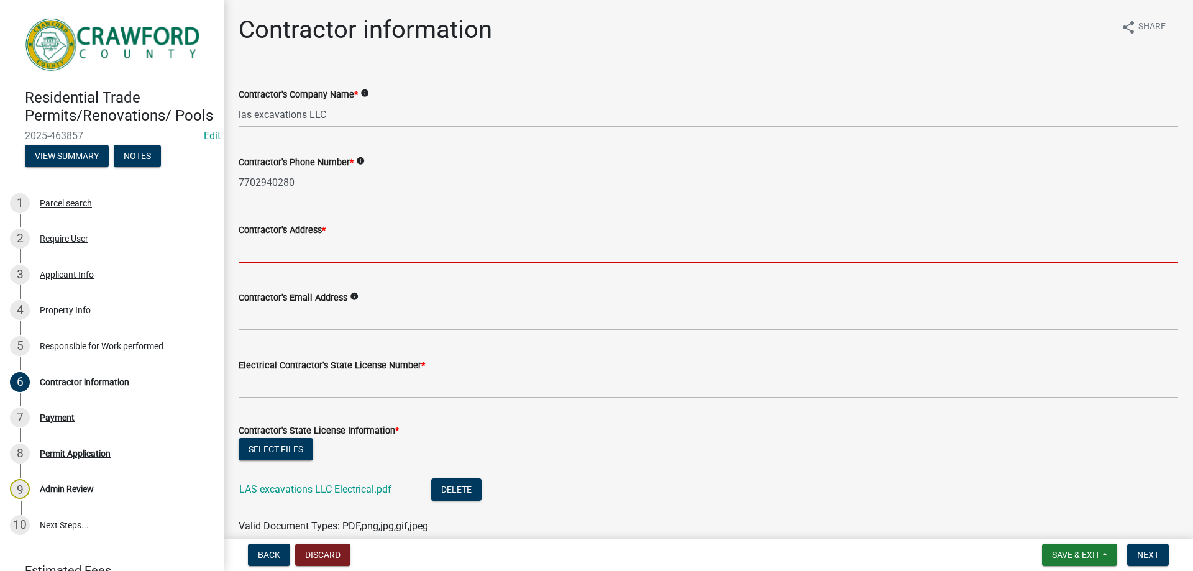
click at [318, 238] on input "Contractor's Address *" at bounding box center [709, 249] width 940 height 25
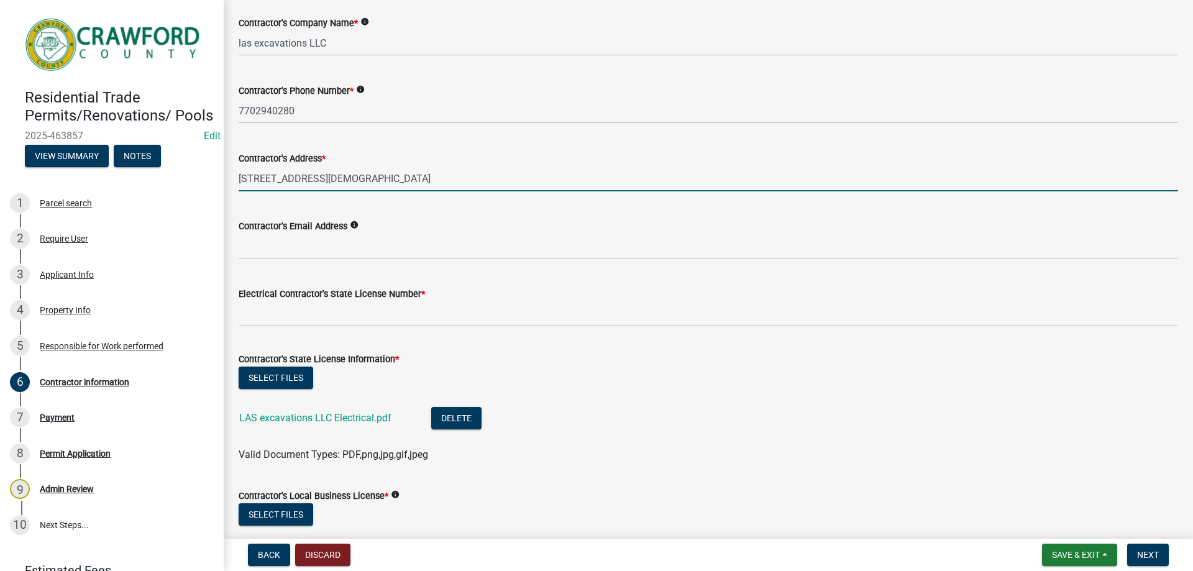
scroll to position [124, 0]
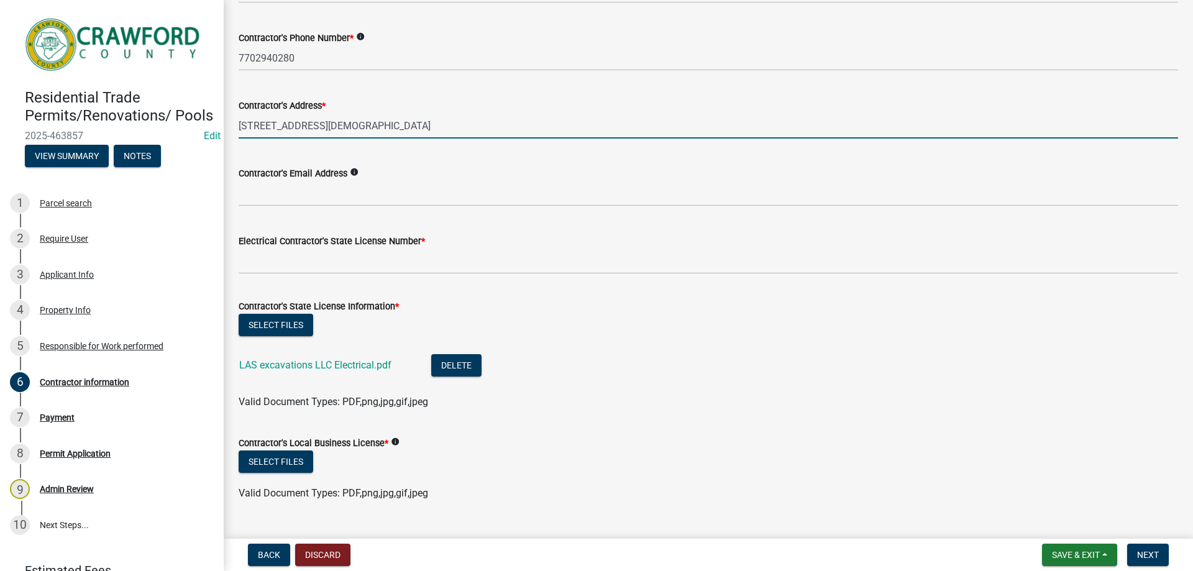
type input "[STREET_ADDRESS][DEMOGRAPHIC_DATA]"
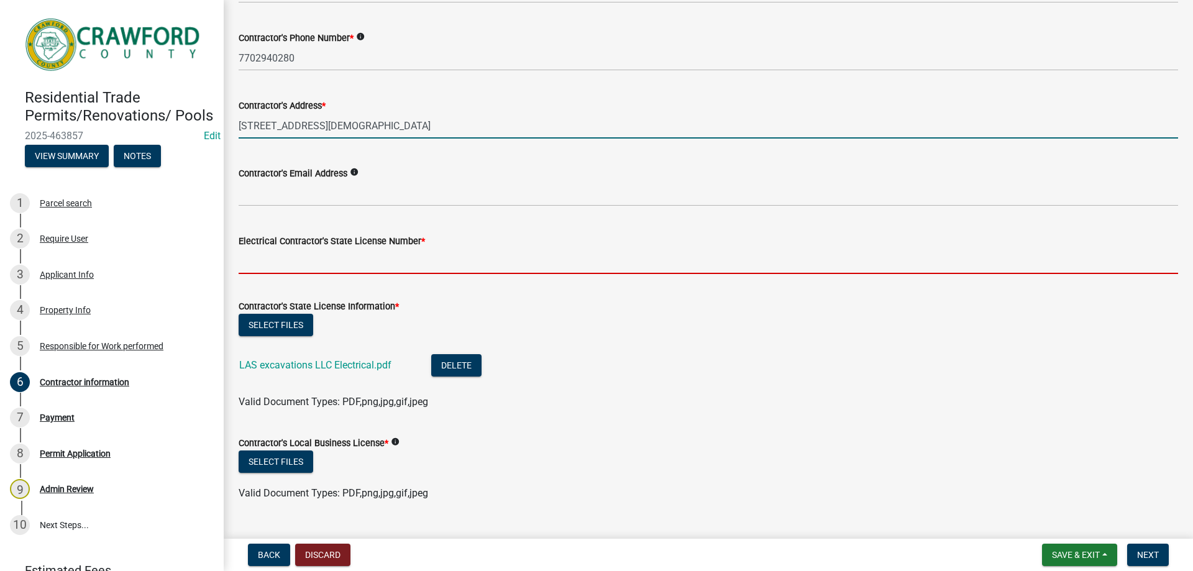
click at [338, 264] on input "Electrical Contractor's State License Number *" at bounding box center [709, 261] width 940 height 25
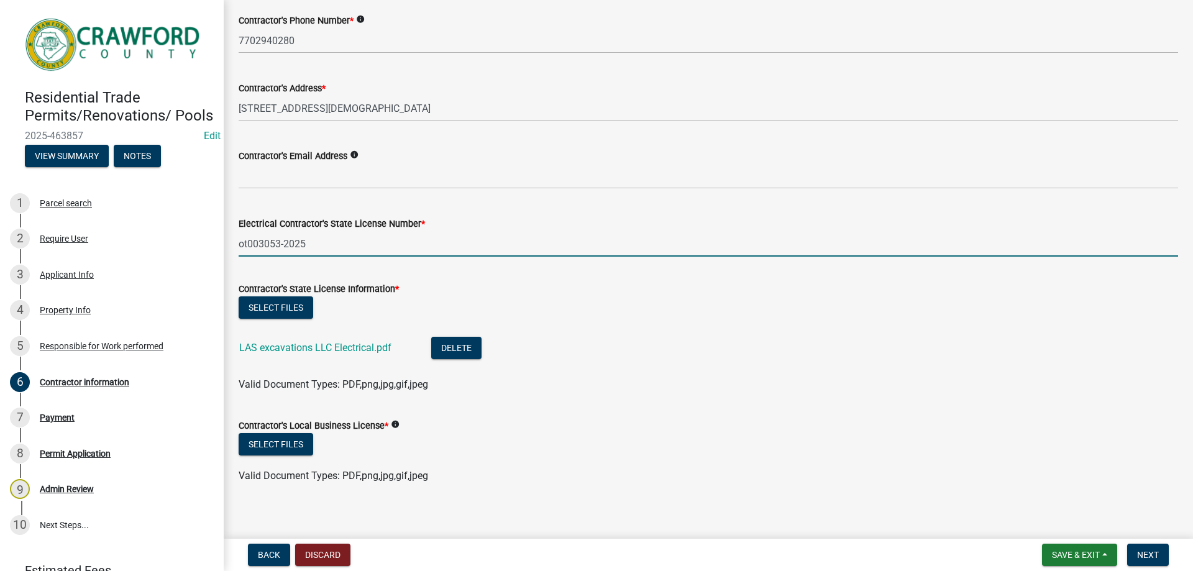
scroll to position [151, 0]
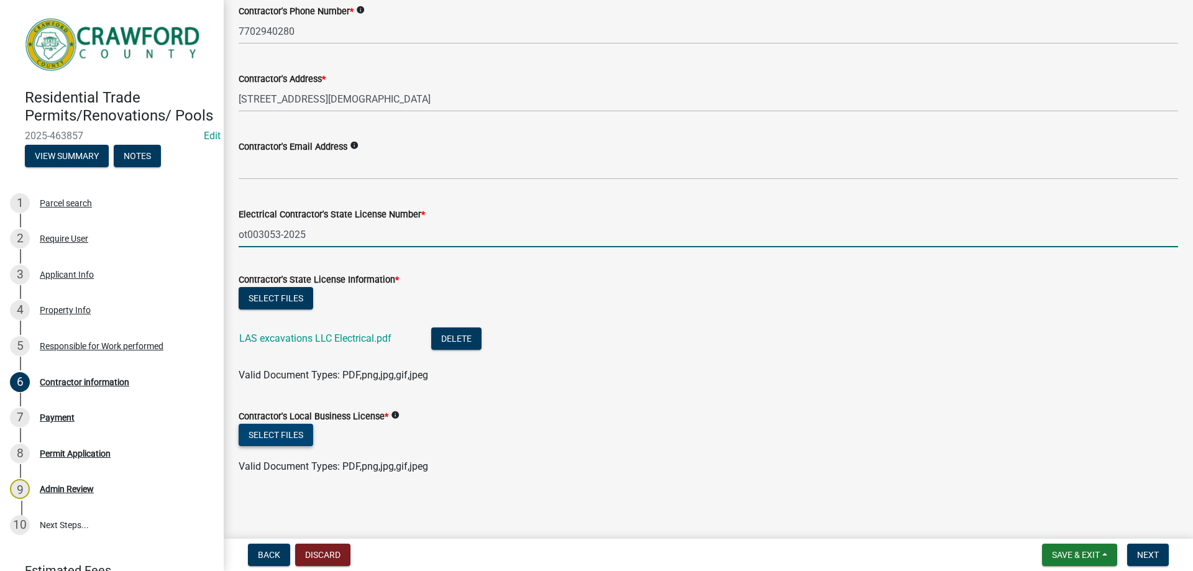
type input "ot003053-2025"
click at [285, 442] on button "Select files" at bounding box center [276, 435] width 75 height 22
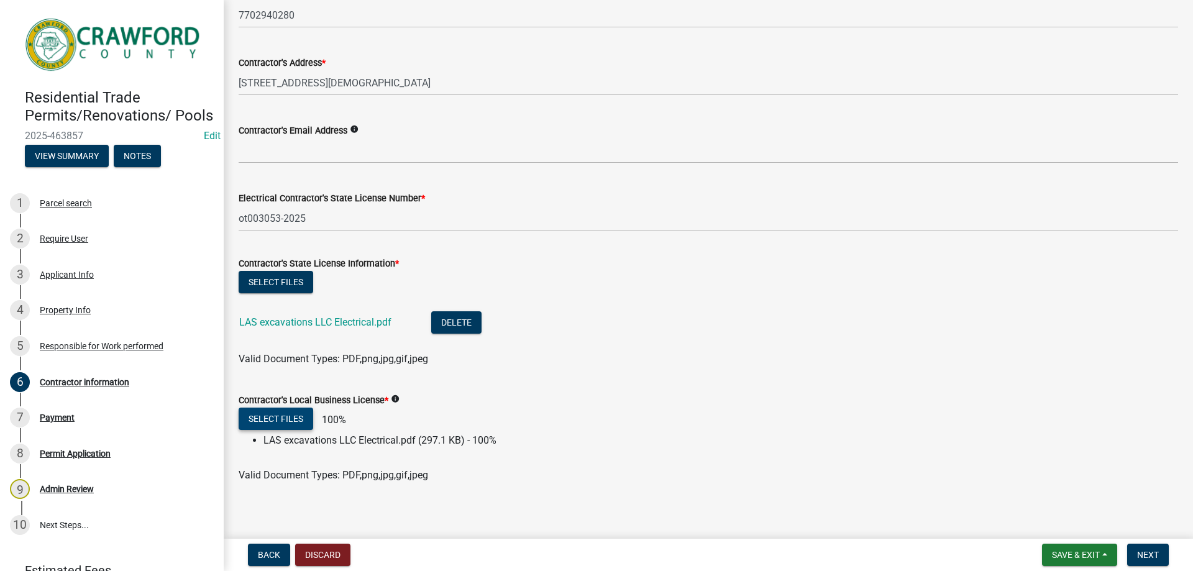
scroll to position [176, 0]
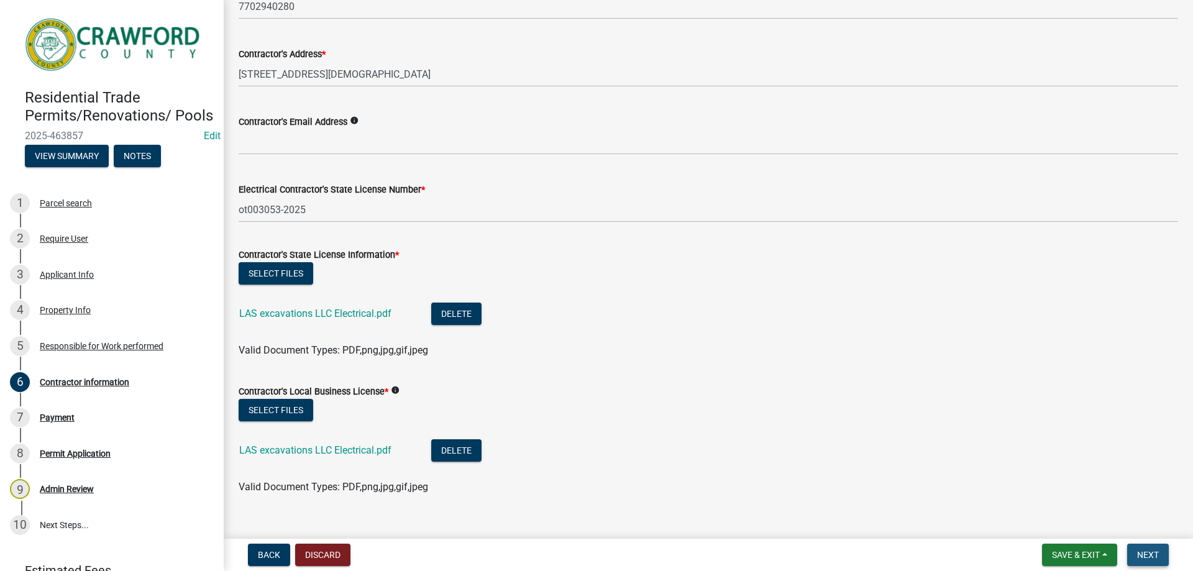
click at [1149, 561] on button "Next" at bounding box center [1149, 555] width 42 height 22
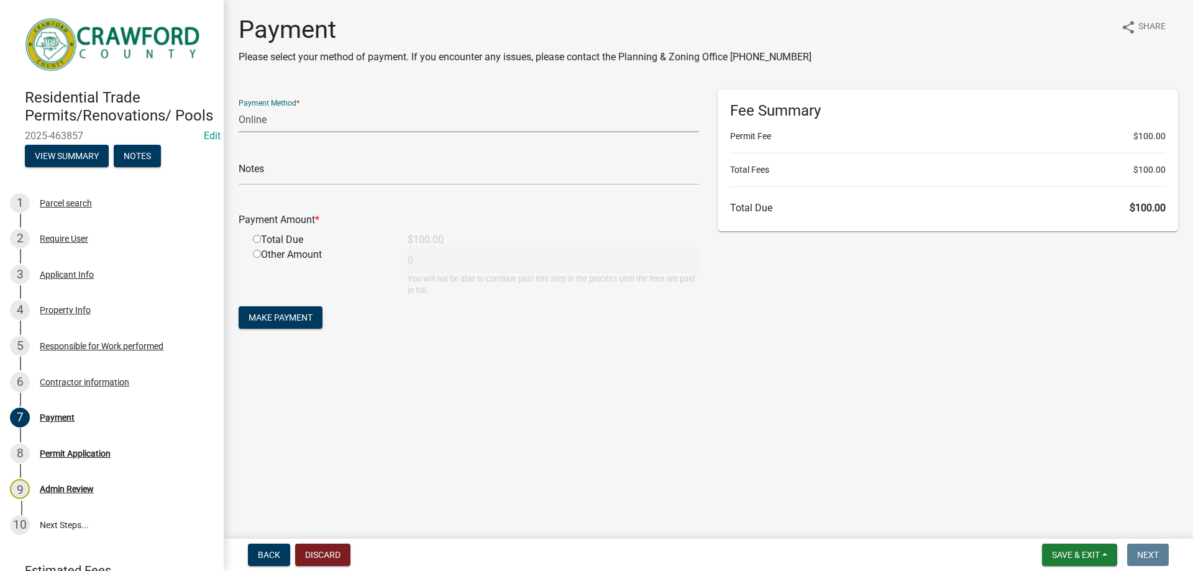
click at [282, 124] on select "Credit Card POS Check Cash Online" at bounding box center [469, 119] width 461 height 25
select select "1: 0"
click at [239, 107] on select "Credit Card POS Check Cash Online" at bounding box center [469, 119] width 461 height 25
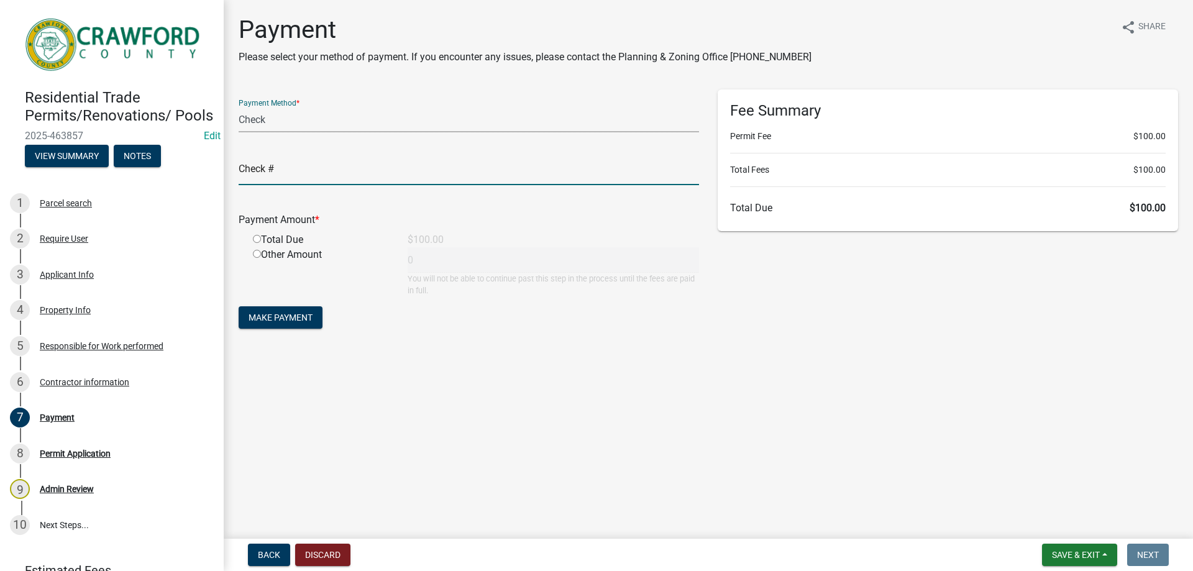
click at [278, 165] on input "text" at bounding box center [469, 172] width 461 height 25
click at [581, 253] on div "Other Amount 0 You will not be able to continue past this step in the process u…" at bounding box center [476, 271] width 465 height 49
click at [331, 178] on input "text" at bounding box center [469, 172] width 461 height 25
type input "506"
click at [274, 235] on div "Total Due" at bounding box center [321, 239] width 155 height 15
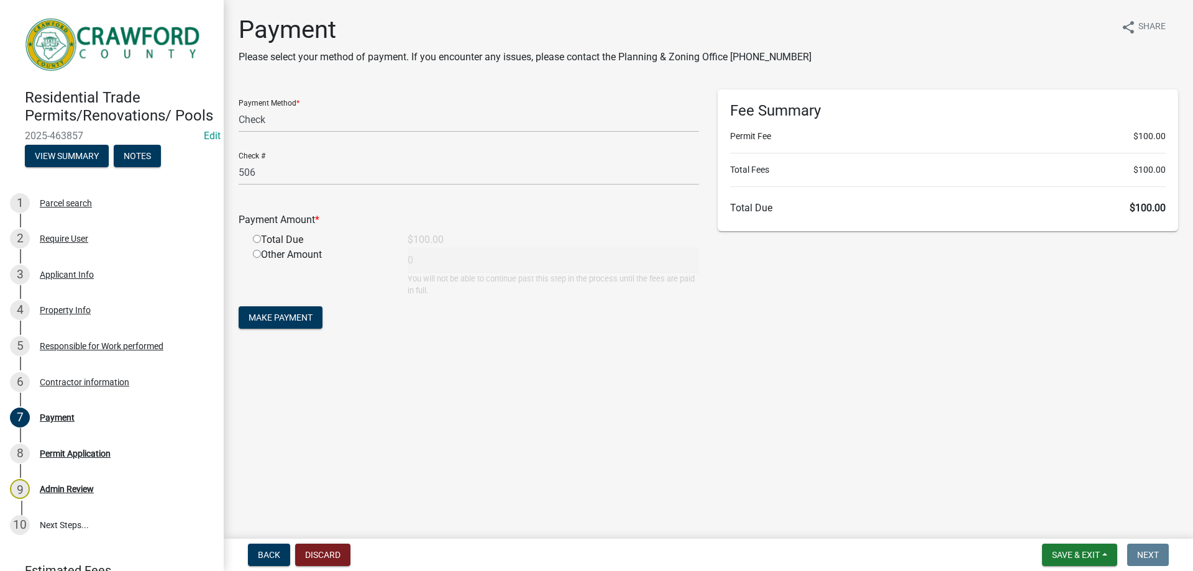
click at [262, 238] on div "Total Due" at bounding box center [321, 239] width 155 height 15
click at [257, 240] on input "radio" at bounding box center [257, 239] width 8 height 8
radio input "true"
type input "100"
click at [292, 315] on span "Make Payment" at bounding box center [281, 318] width 64 height 10
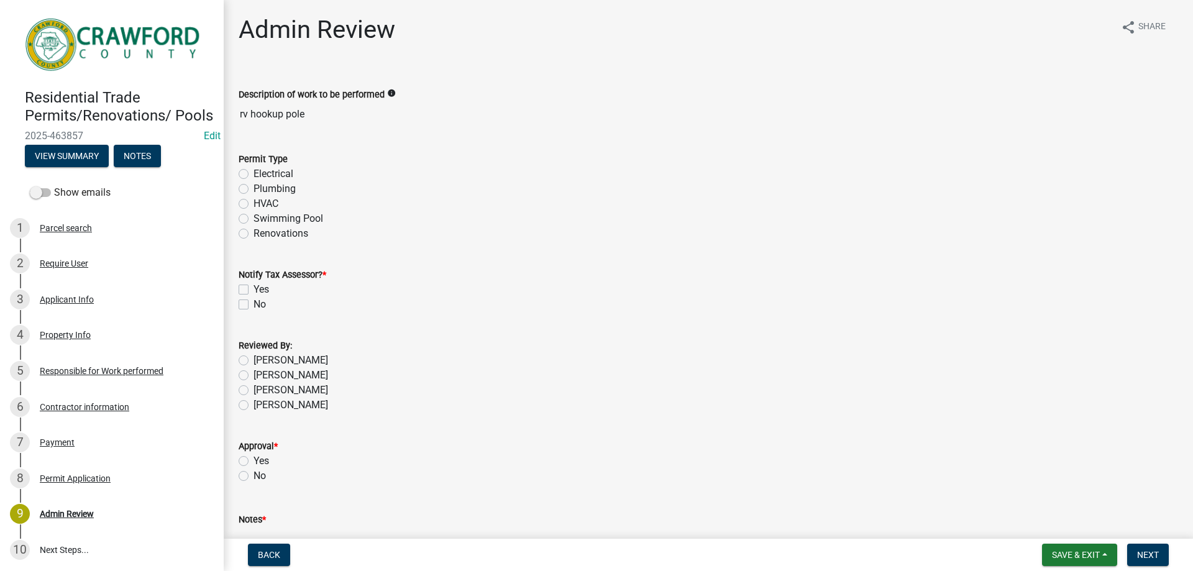
click at [250, 173] on div "Electrical" at bounding box center [709, 174] width 940 height 15
click at [254, 175] on label "Electrical" at bounding box center [274, 174] width 40 height 15
click at [254, 175] on input "Electrical" at bounding box center [258, 171] width 8 height 8
radio input "true"
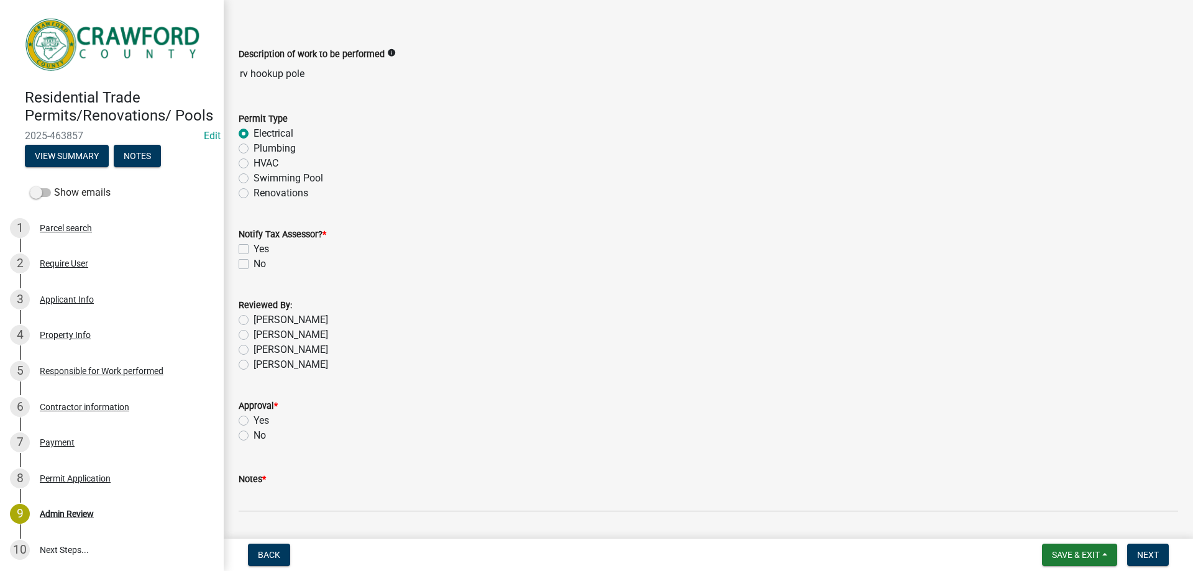
scroll to position [62, 0]
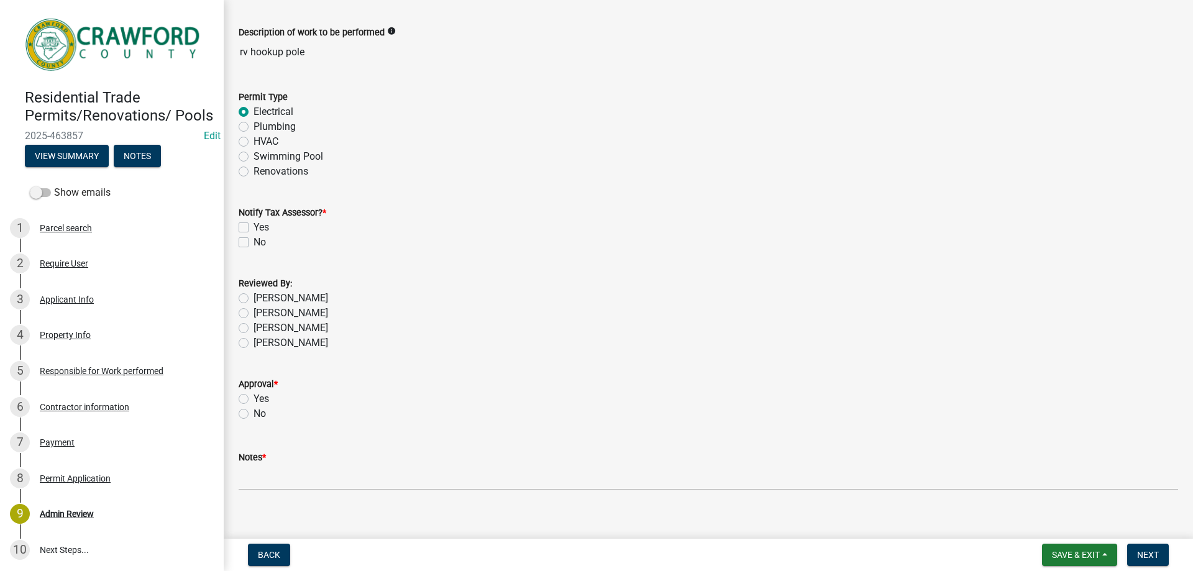
click at [254, 239] on label "No" at bounding box center [260, 242] width 12 height 15
click at [254, 239] on input "No" at bounding box center [258, 239] width 8 height 8
checkbox input "true"
checkbox input "false"
checkbox input "true"
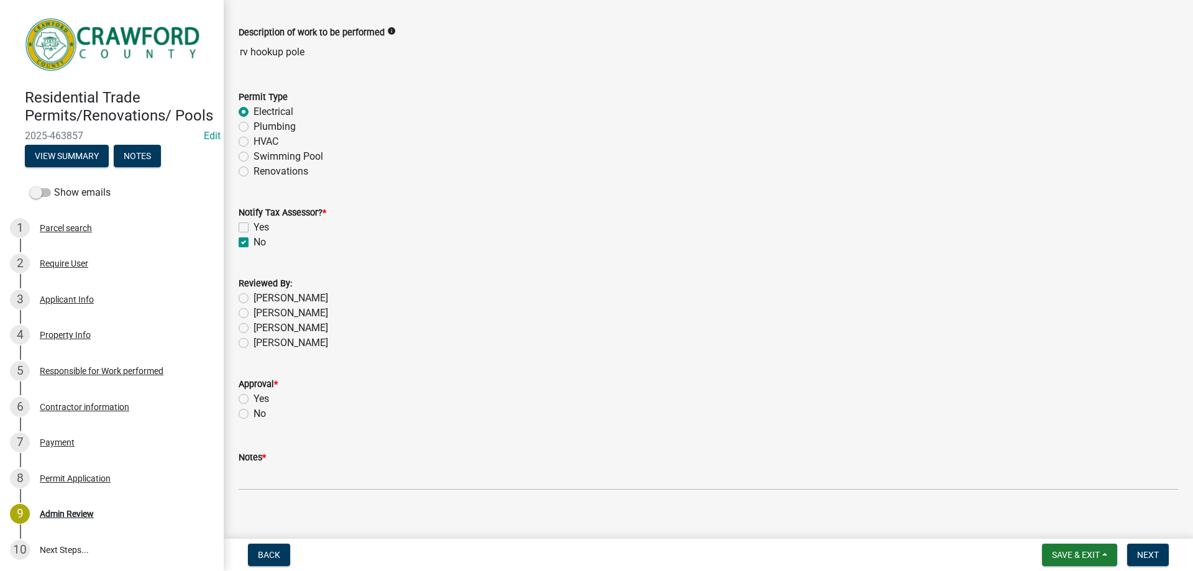
click at [254, 342] on label "[PERSON_NAME]" at bounding box center [291, 343] width 75 height 15
click at [254, 342] on input "[PERSON_NAME]" at bounding box center [258, 340] width 8 height 8
radio input "true"
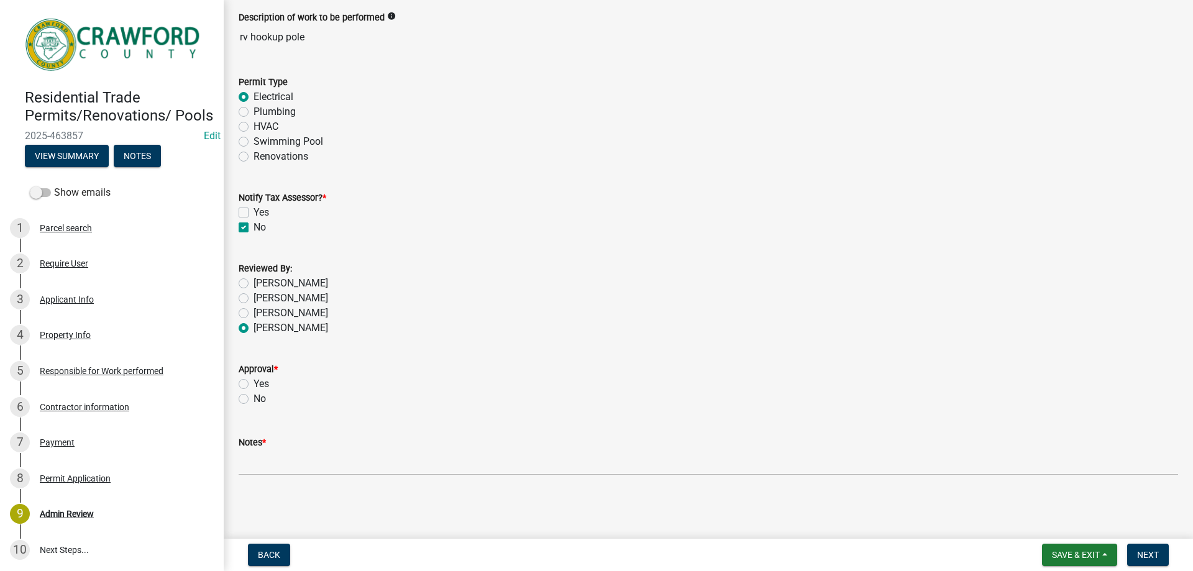
click at [249, 381] on div "Yes" at bounding box center [709, 384] width 940 height 15
click at [254, 386] on label "Yes" at bounding box center [262, 384] width 16 height 15
click at [254, 385] on input "Yes" at bounding box center [258, 381] width 8 height 8
radio input "true"
click at [266, 446] on span "*" at bounding box center [264, 443] width 4 height 11
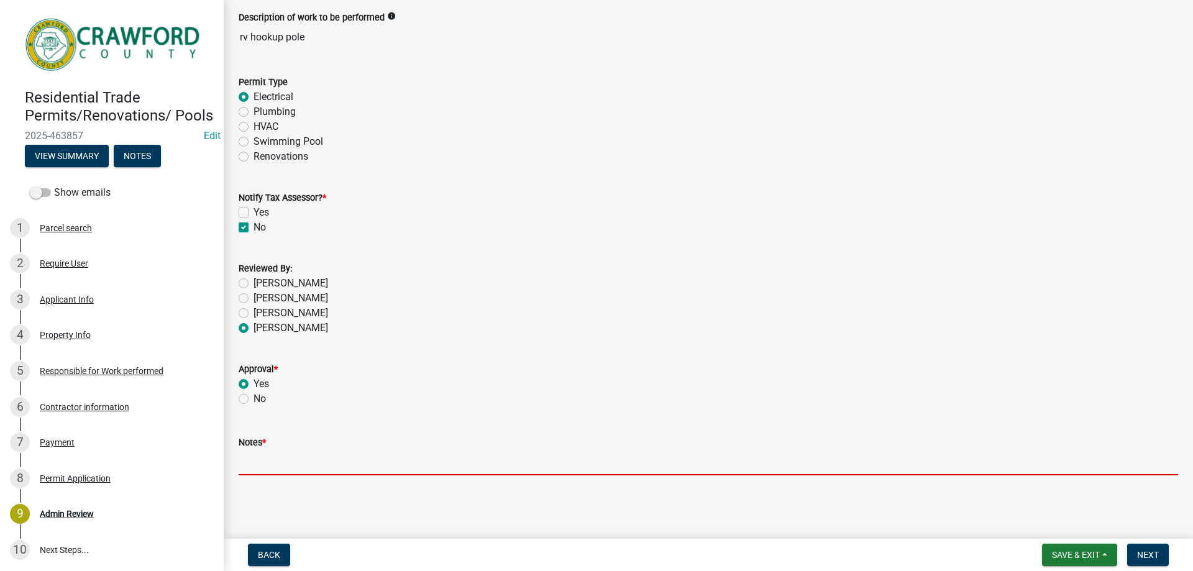
click at [269, 450] on input "Notes *" at bounding box center [709, 462] width 940 height 25
click at [269, 451] on input "Notes *" at bounding box center [709, 462] width 940 height 25
drag, startPoint x: 262, startPoint y: 452, endPoint x: 252, endPoint y: 452, distance: 9.9
click at [254, 452] on input "Notes *" at bounding box center [709, 462] width 940 height 25
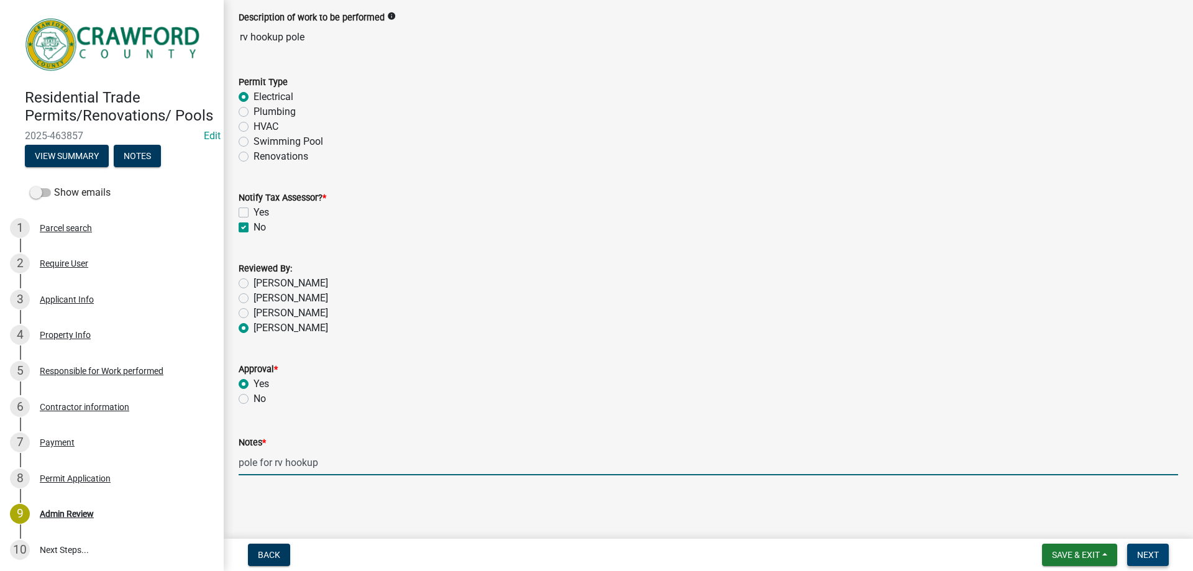
type input "pole for rv hookup"
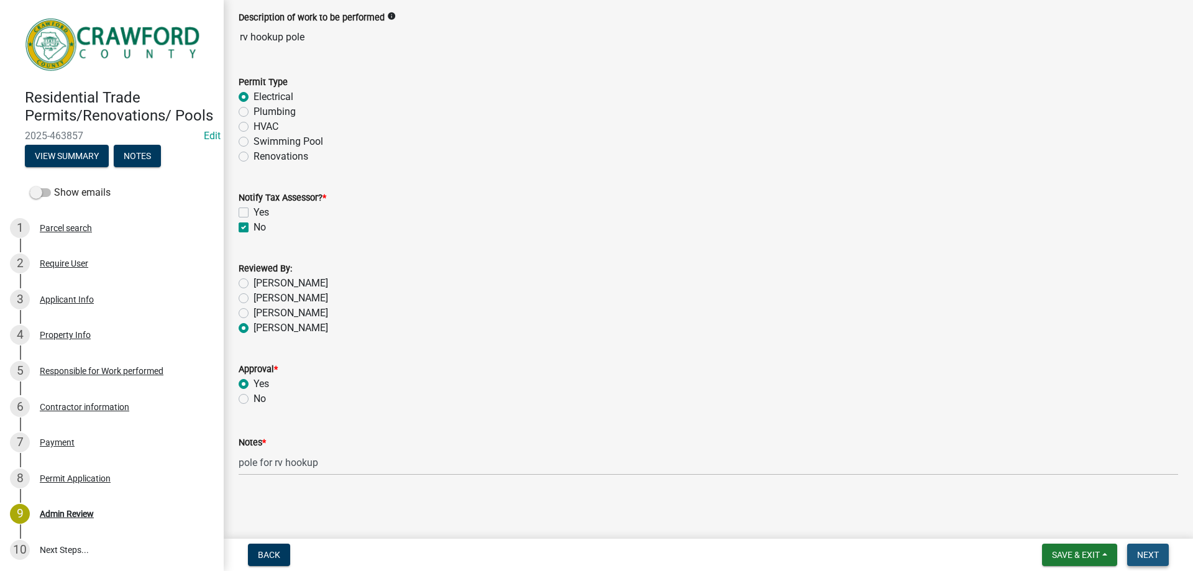
click at [1163, 559] on button "Next" at bounding box center [1149, 555] width 42 height 22
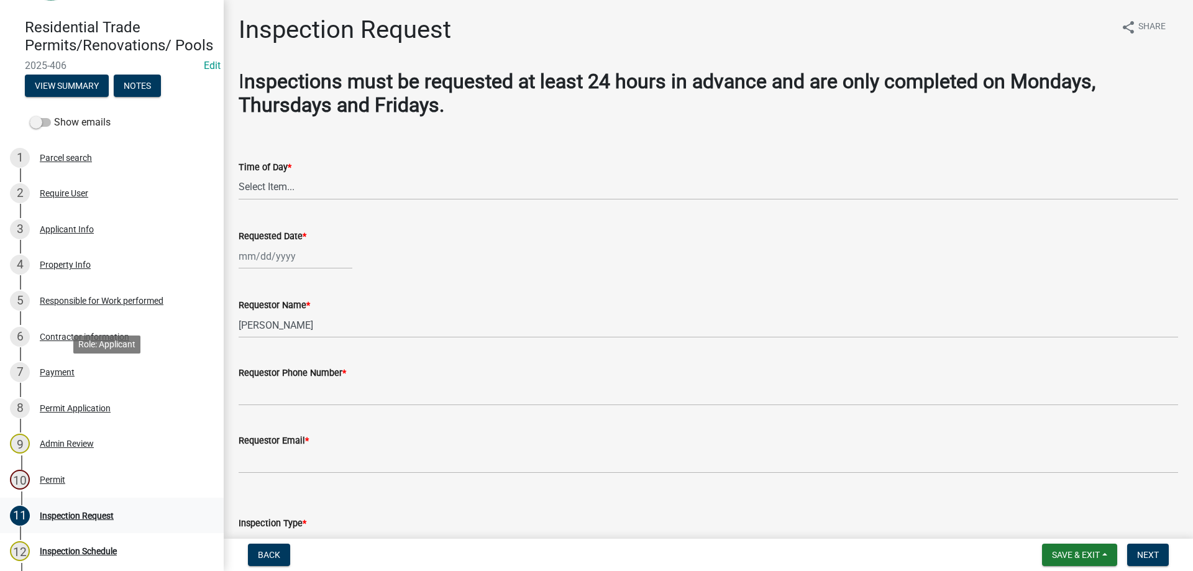
scroll to position [124, 0]
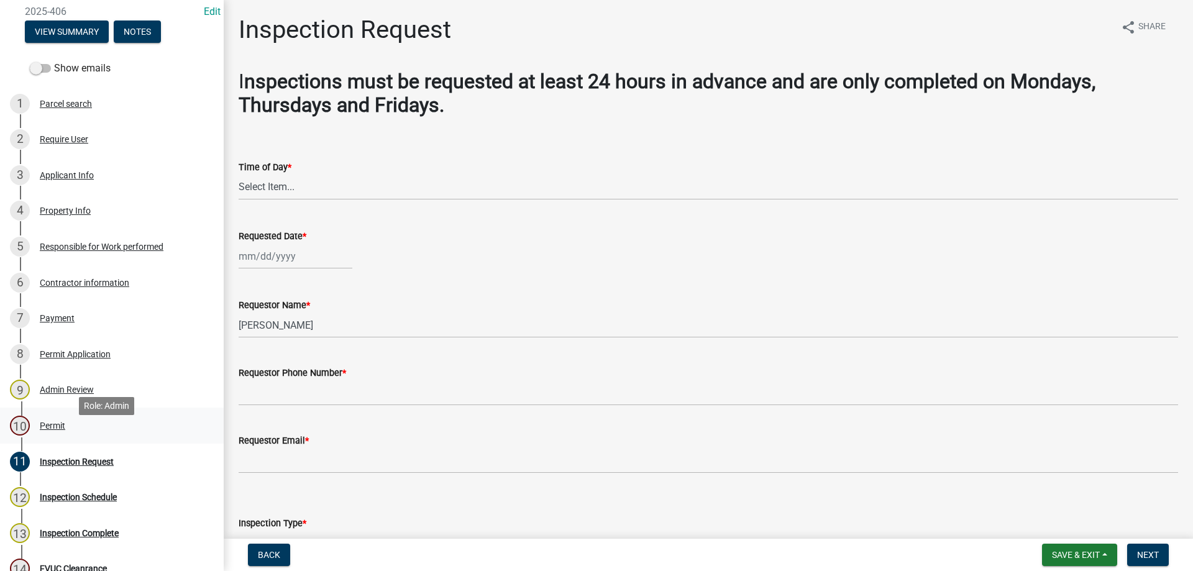
click at [59, 430] on div "Permit" at bounding box center [52, 425] width 25 height 9
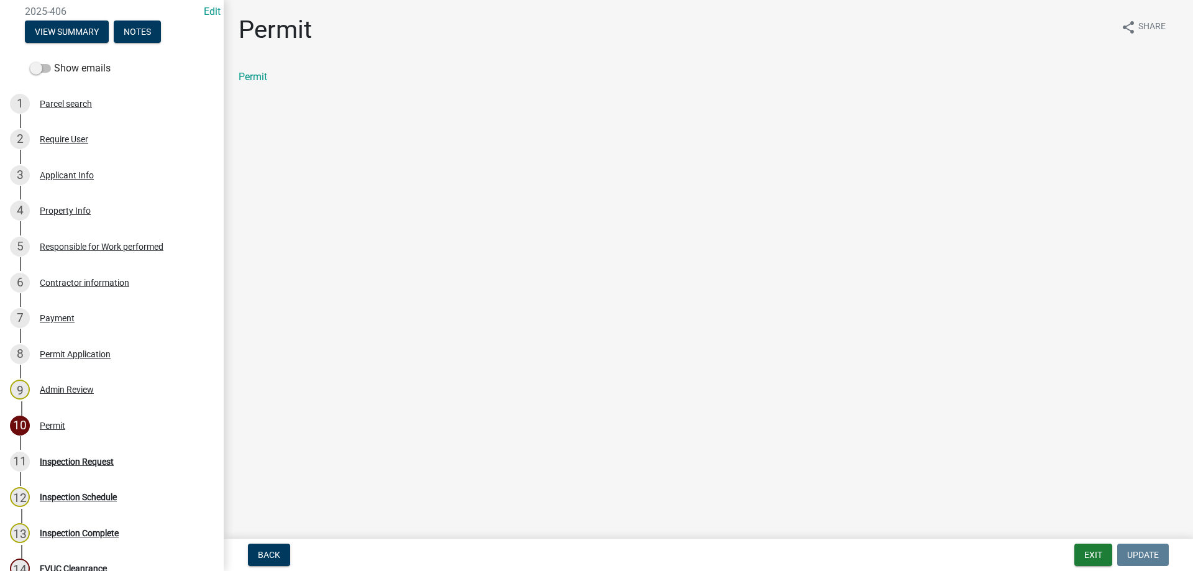
click at [233, 67] on div "Permit share Share Permit" at bounding box center [708, 60] width 958 height 91
click at [239, 68] on div "Permit share Share Permit" at bounding box center [708, 60] width 958 height 91
click at [244, 74] on link "Permit" at bounding box center [253, 77] width 29 height 12
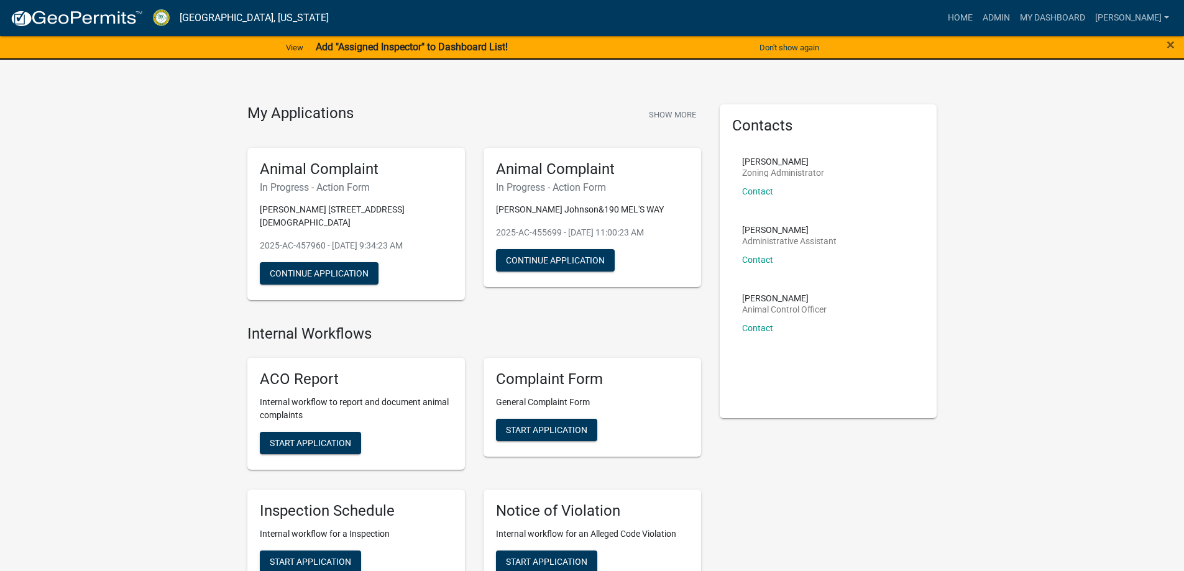
click at [68, 19] on img at bounding box center [76, 18] width 133 height 19
